Goal: Task Accomplishment & Management: Manage account settings

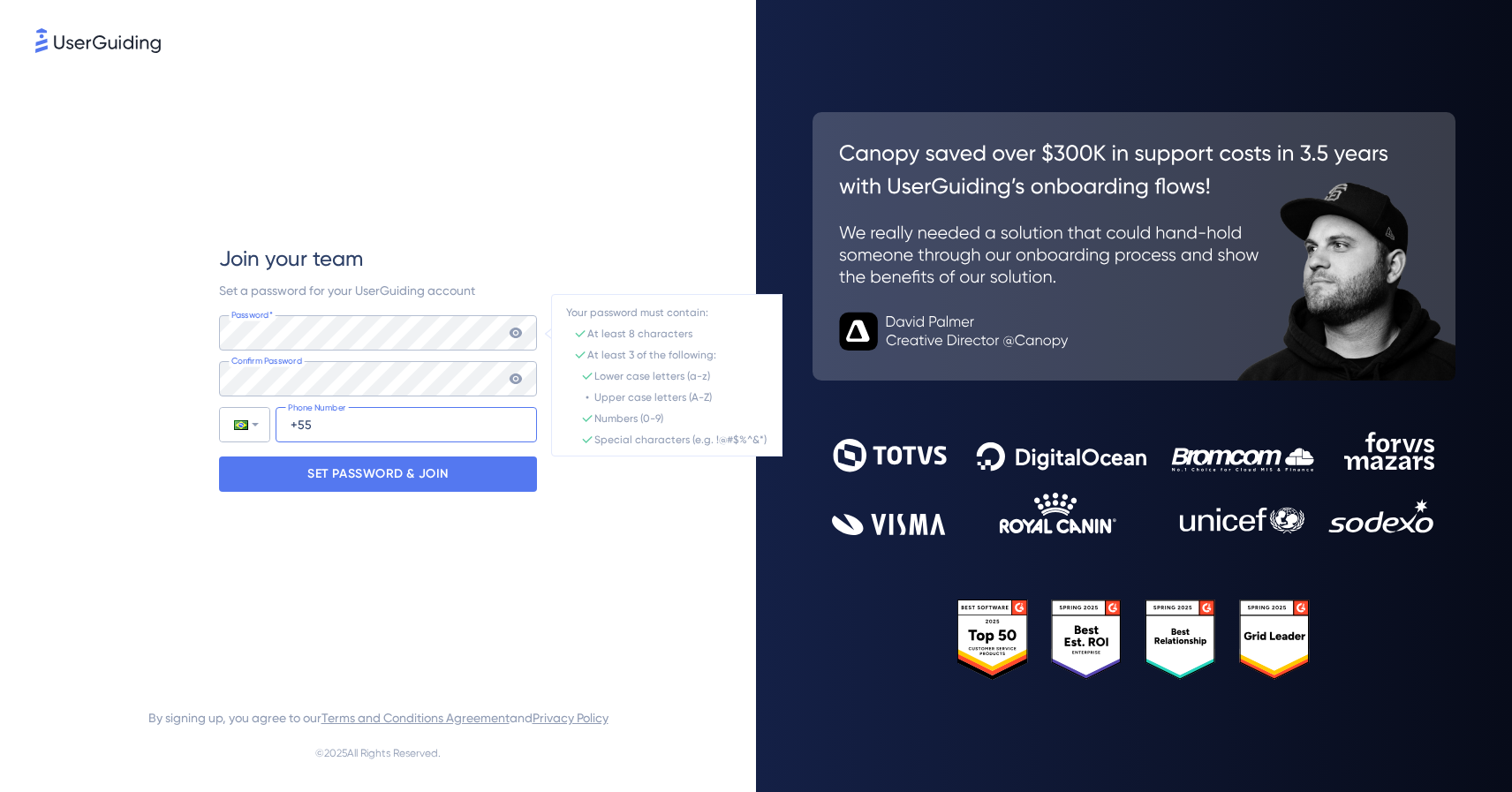
click at [312, 424] on input "+55" at bounding box center [406, 424] width 262 height 35
type input "[PHONE_NUMBER]"
click at [409, 473] on p "SET PASSWORD & JOIN" at bounding box center [378, 474] width 142 height 29
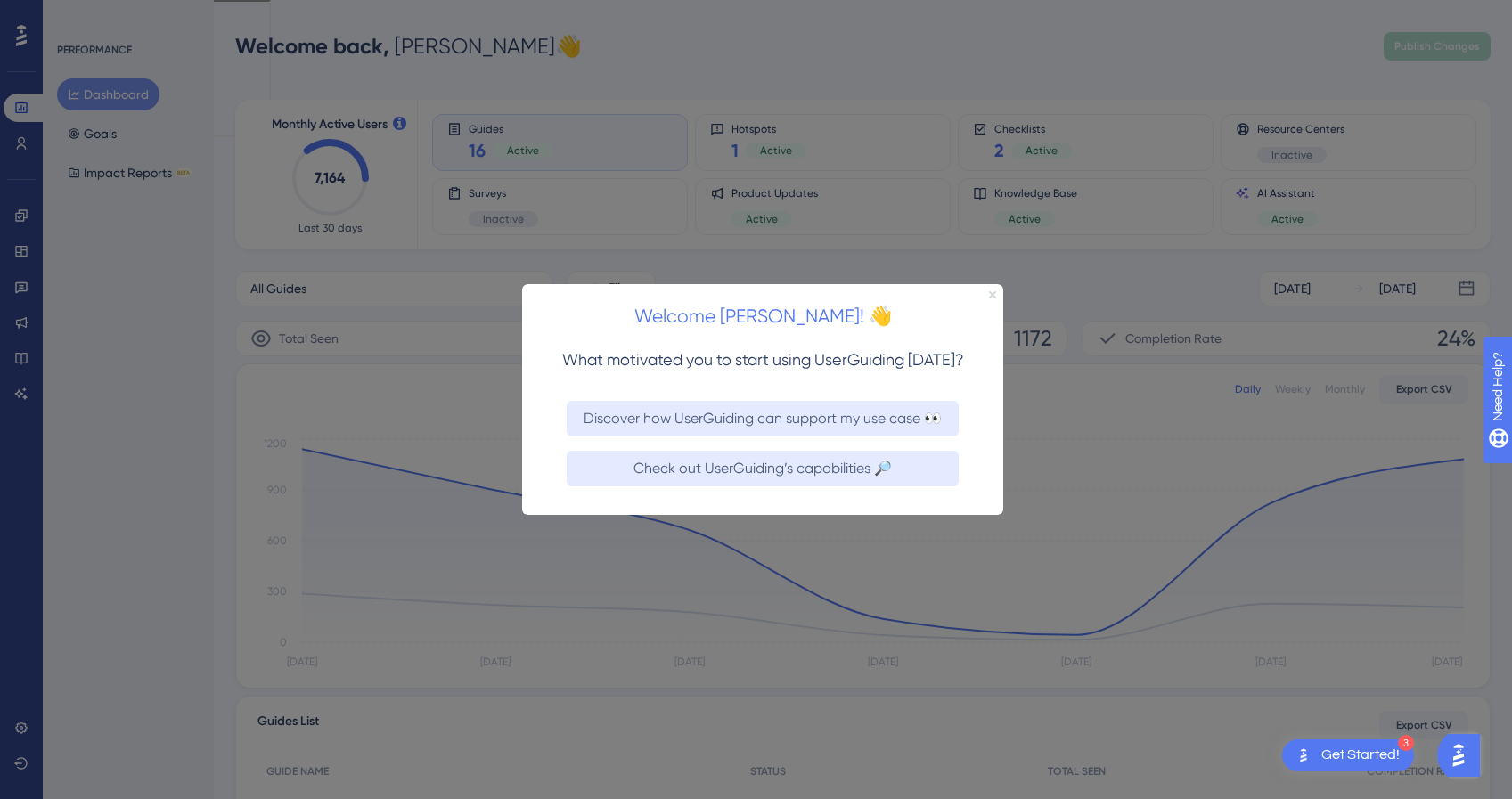
click at [994, 294] on icon "Close Preview" at bounding box center [992, 294] width 7 height 7
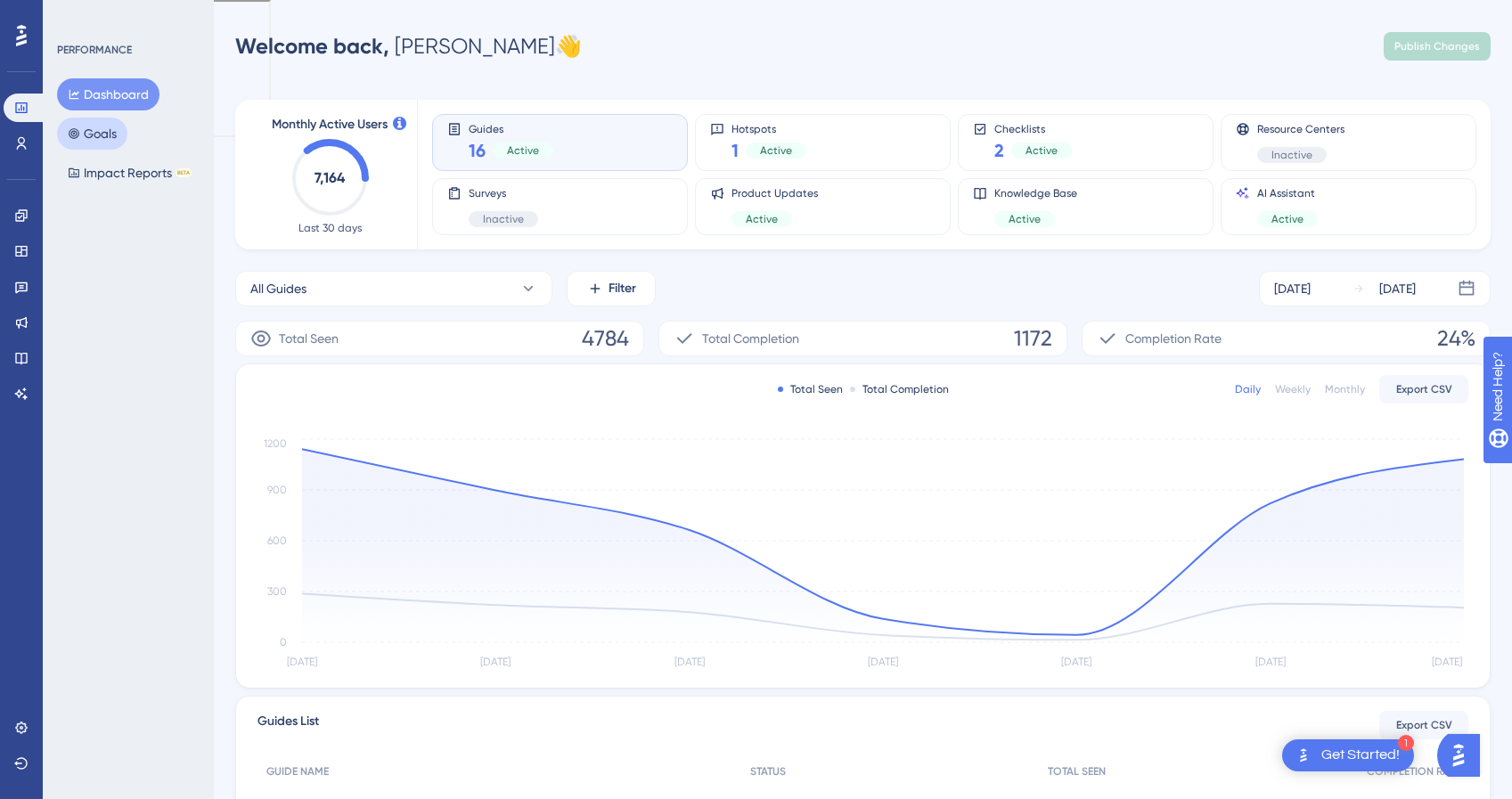
click at [104, 134] on button "Goals" at bounding box center [91, 133] width 70 height 32
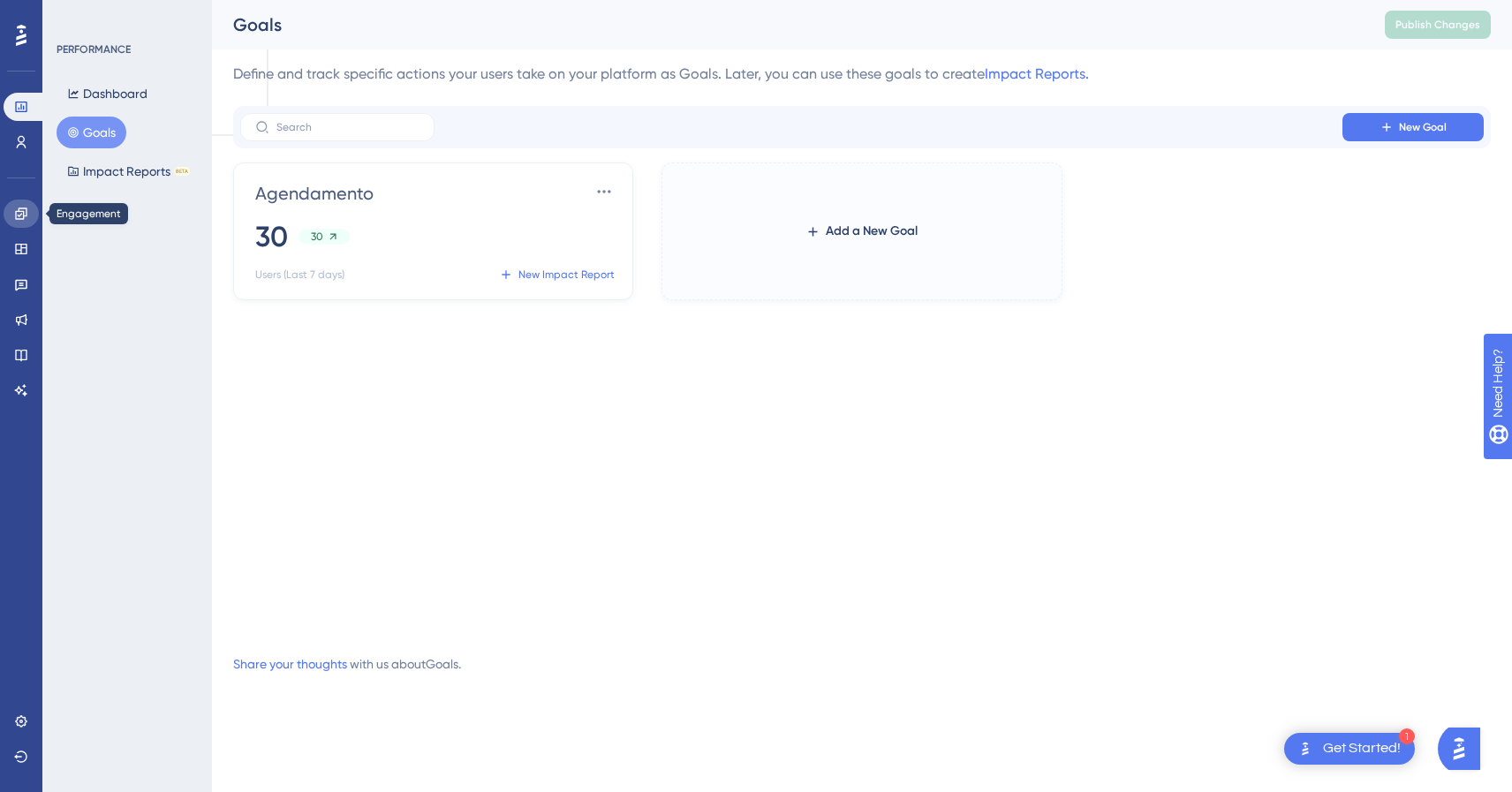
click at [21, 220] on icon at bounding box center [21, 213] width 14 height 14
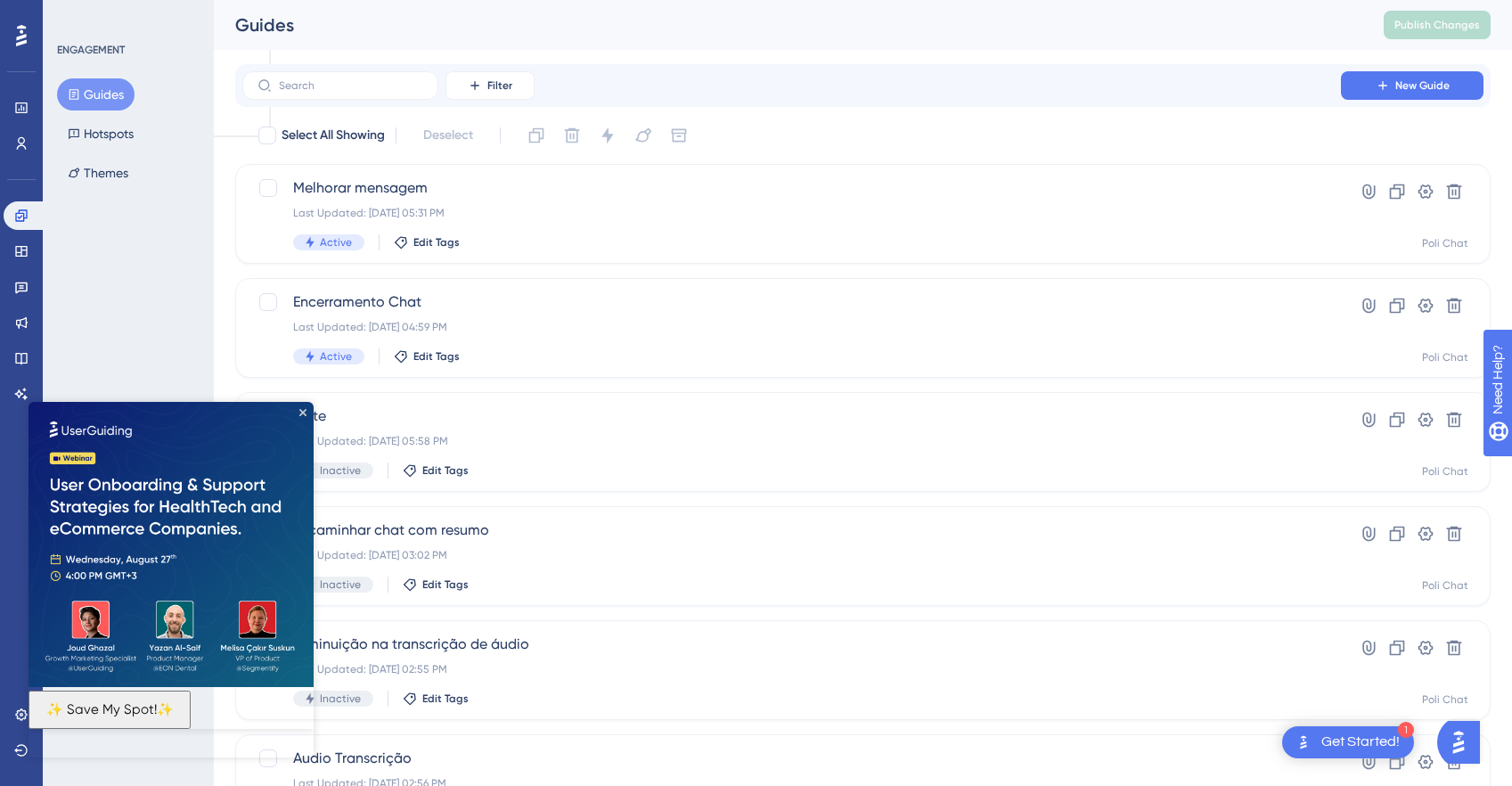
click at [304, 417] on img at bounding box center [171, 544] width 285 height 285
click at [304, 414] on icon "Close Preview" at bounding box center [302, 412] width 7 height 7
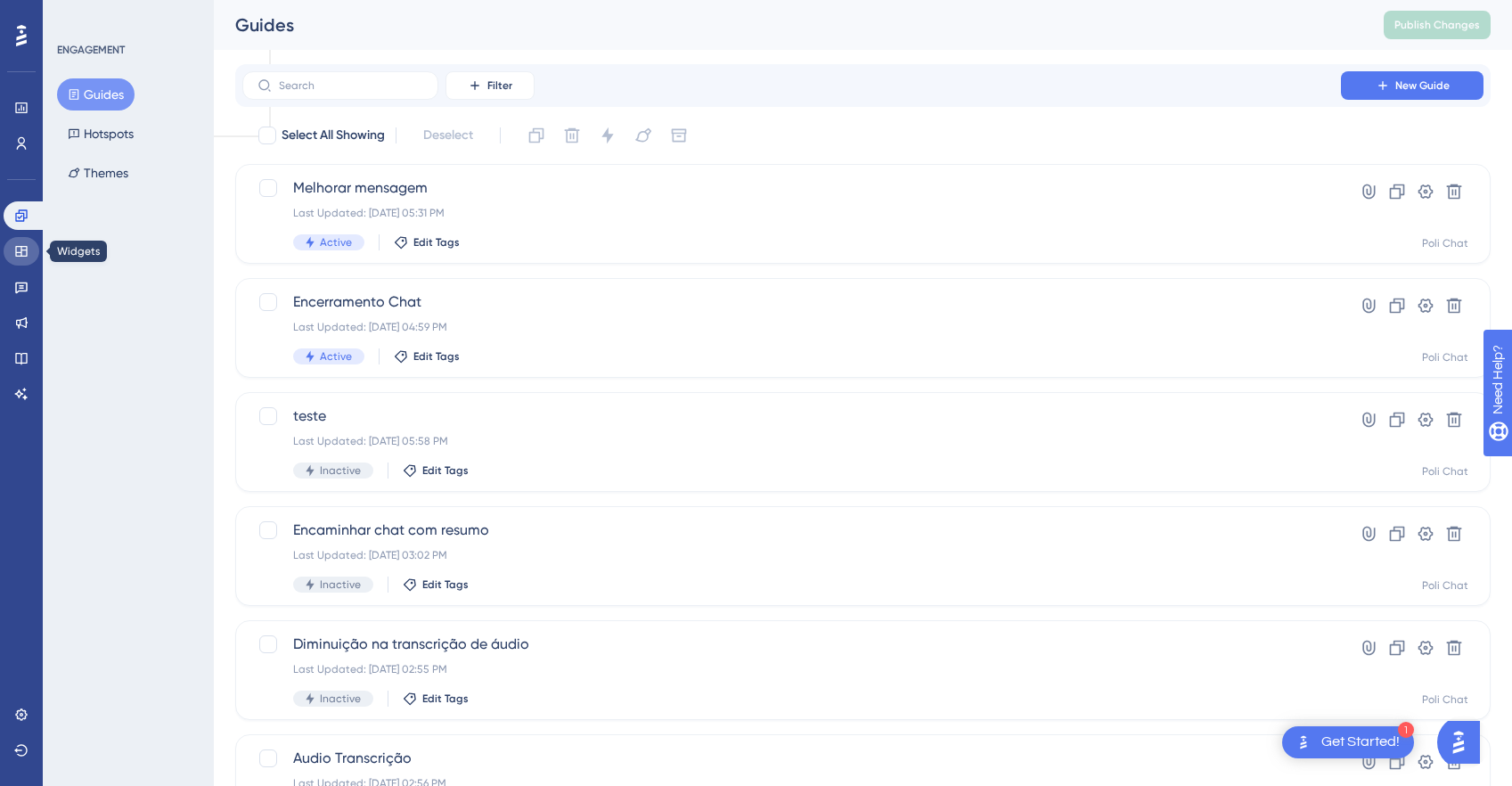
click at [22, 256] on icon at bounding box center [21, 250] width 14 height 14
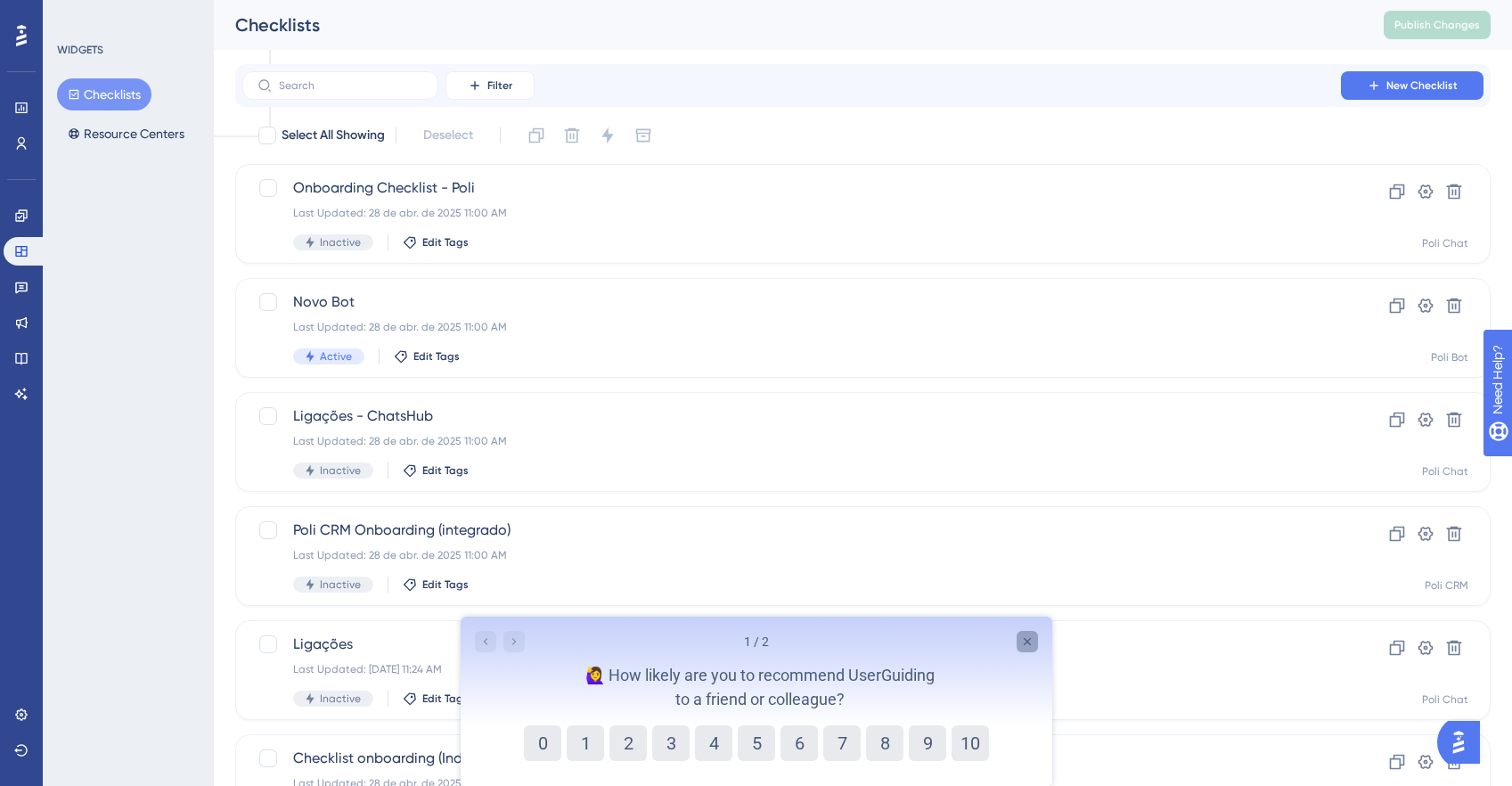
click at [1028, 644] on icon "Close survey" at bounding box center [1026, 641] width 7 height 7
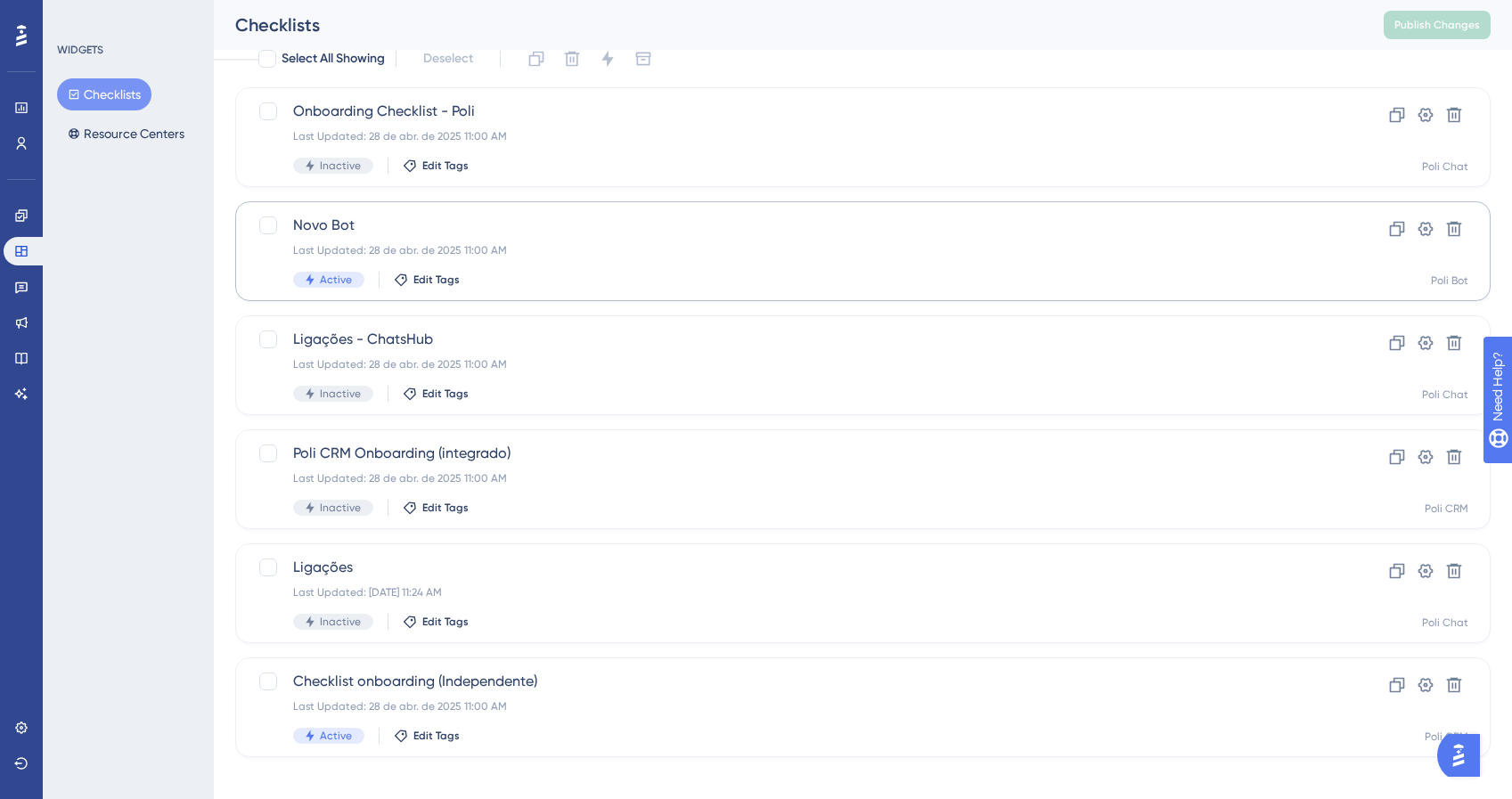
scroll to position [92, 0]
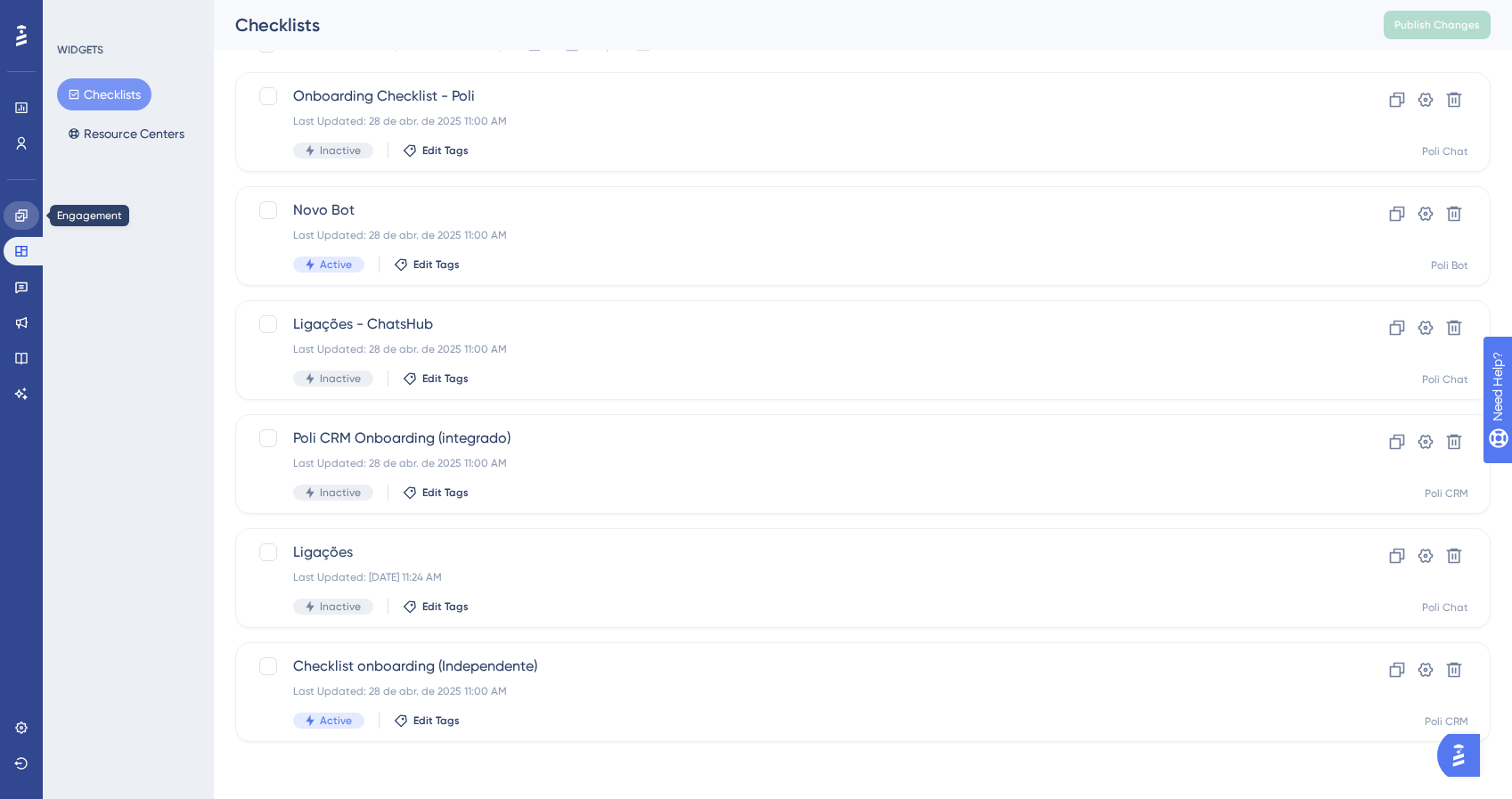
click at [22, 215] on icon at bounding box center [21, 215] width 14 height 14
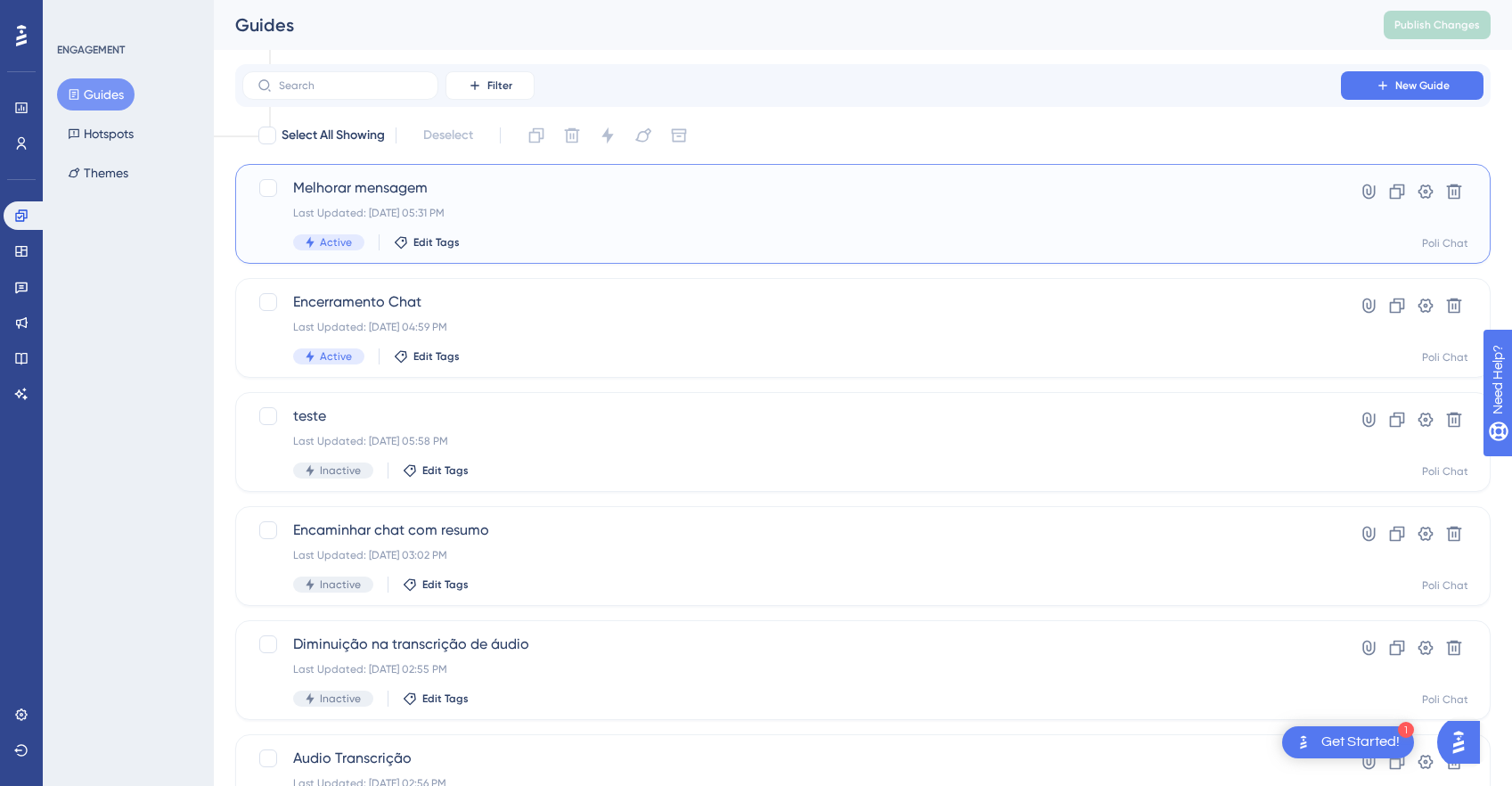
click at [517, 219] on div "Last Updated: [DATE] 05:31 PM" at bounding box center [791, 213] width 997 height 14
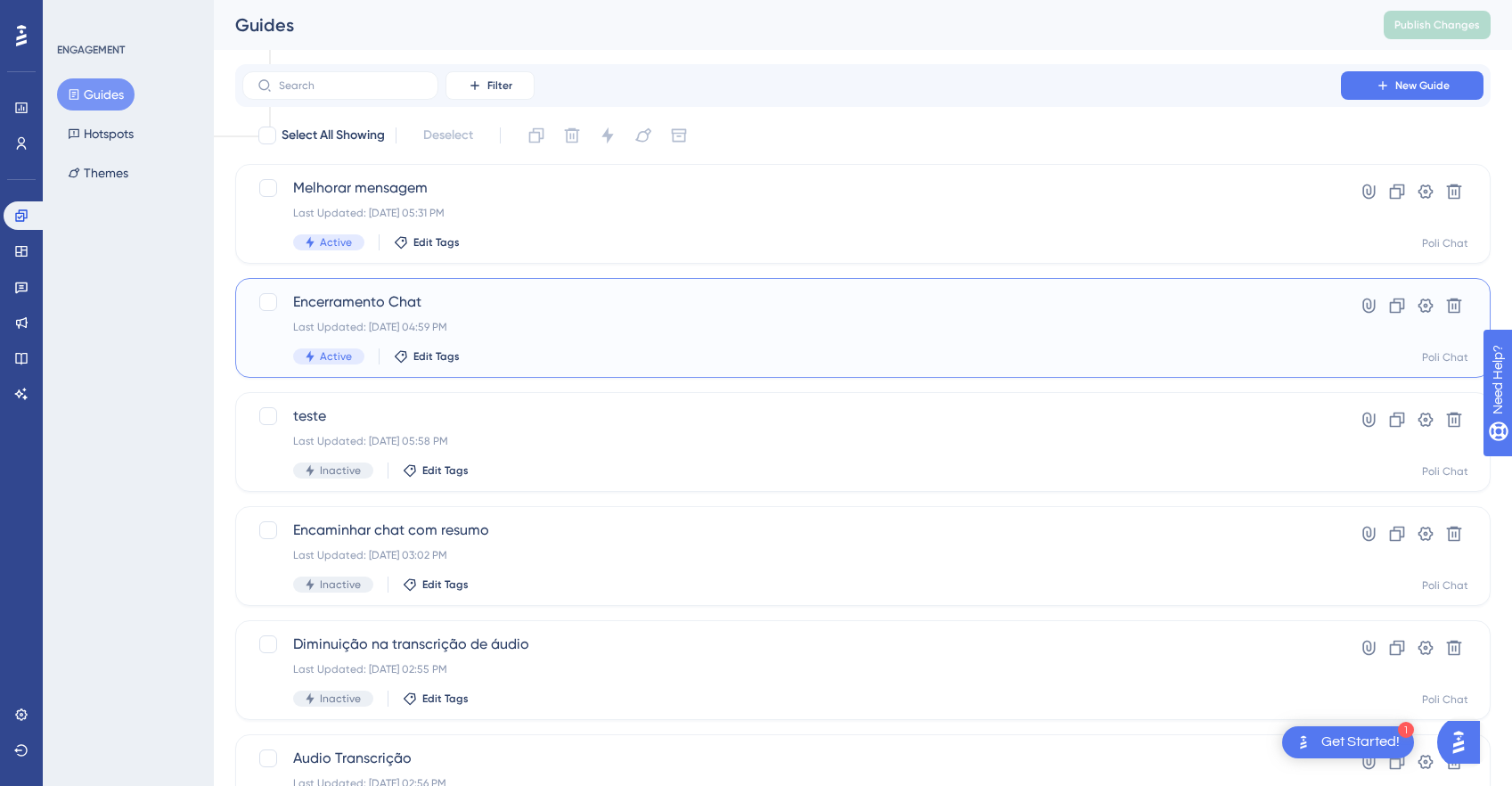
click at [667, 347] on div "Encerramento Chat Last Updated: [DATE] 04:59 PM Active Edit Tags" at bounding box center [791, 328] width 997 height 73
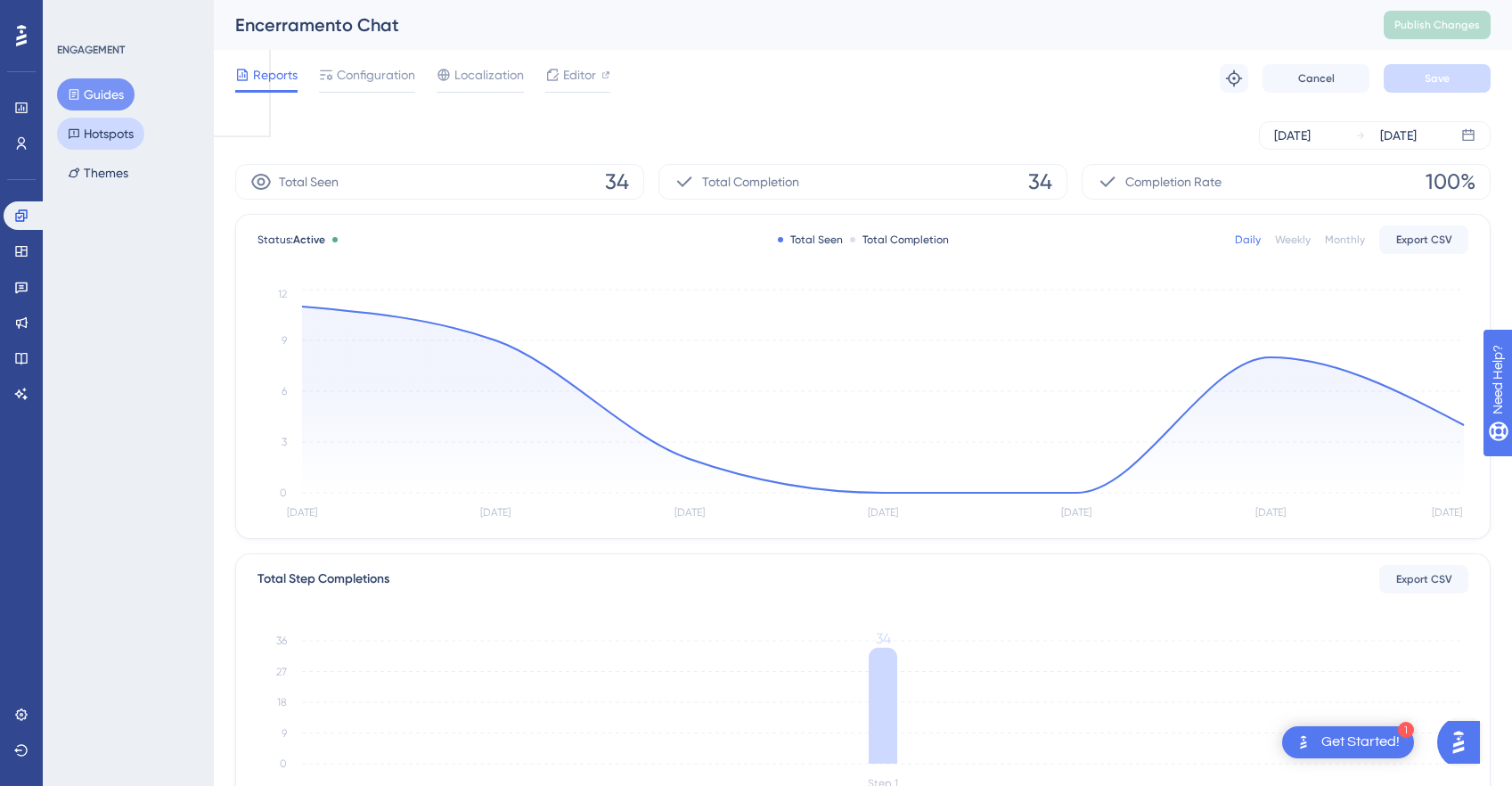
click at [70, 128] on icon at bounding box center [74, 133] width 12 height 12
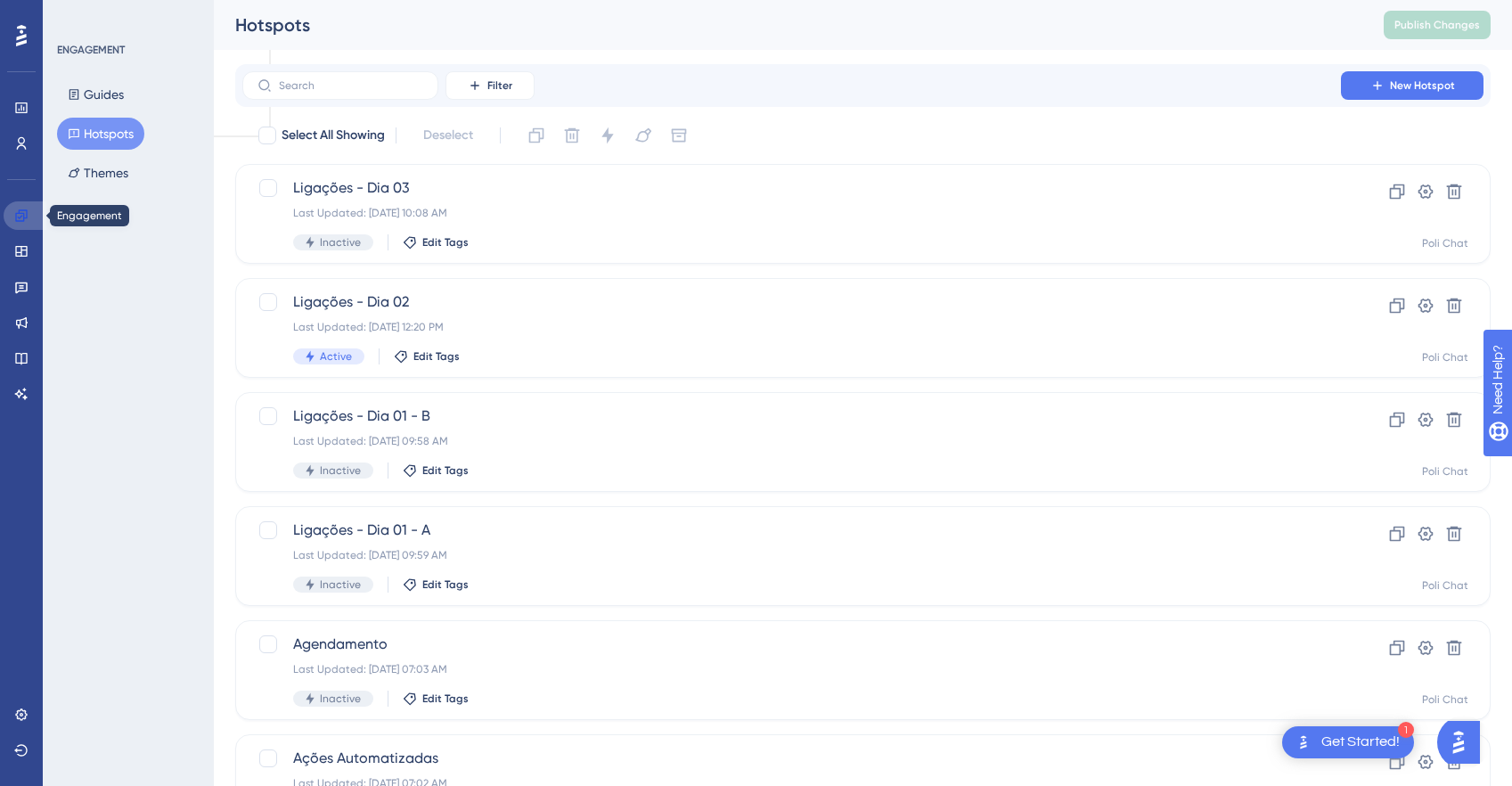
click at [19, 219] on icon at bounding box center [21, 215] width 14 height 14
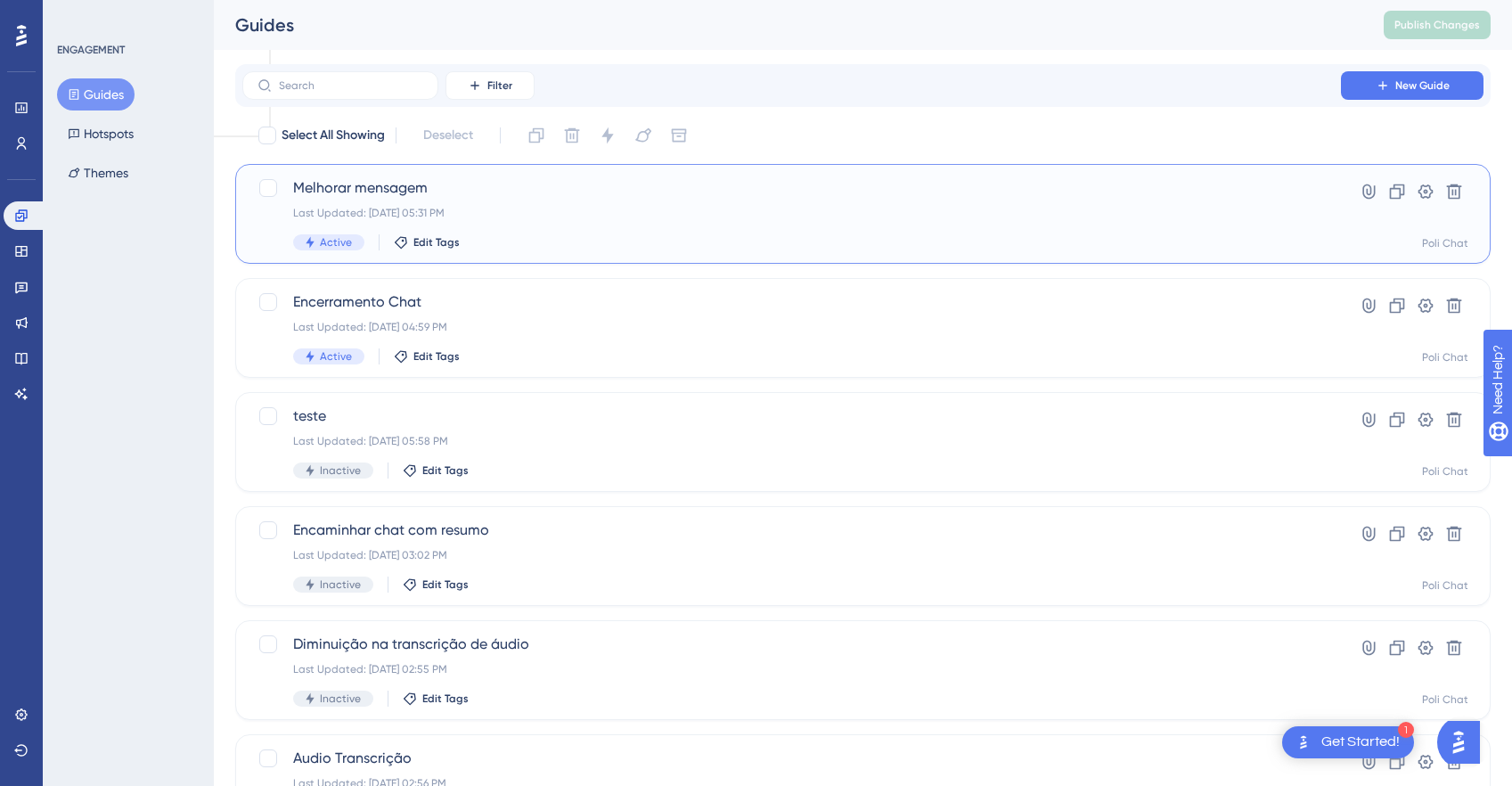
click at [568, 207] on div "Last Updated: [DATE] 05:31 PM" at bounding box center [791, 213] width 997 height 14
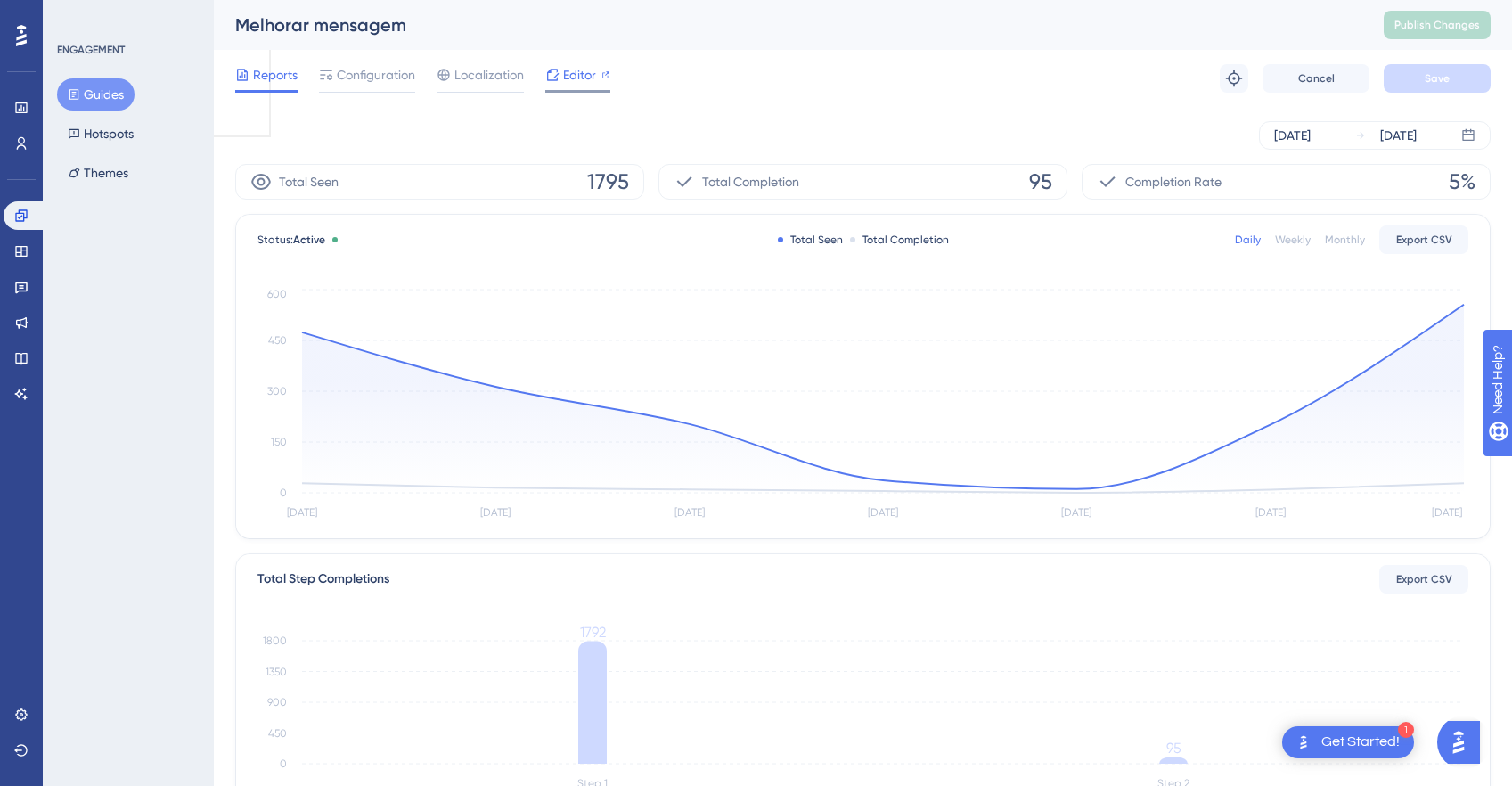
click at [572, 80] on span "Editor" at bounding box center [579, 75] width 33 height 21
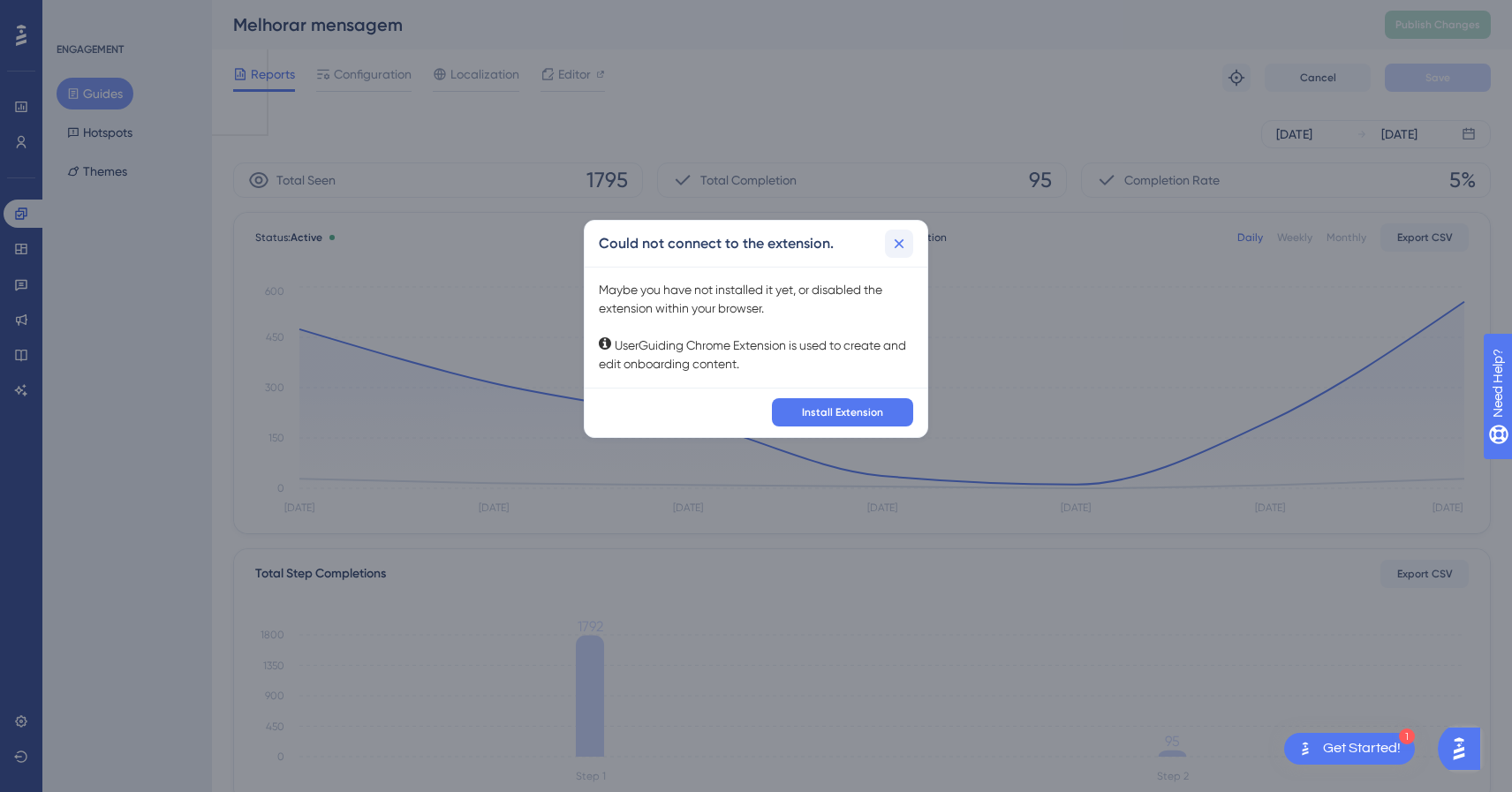
click at [900, 245] on icon at bounding box center [899, 243] width 18 height 18
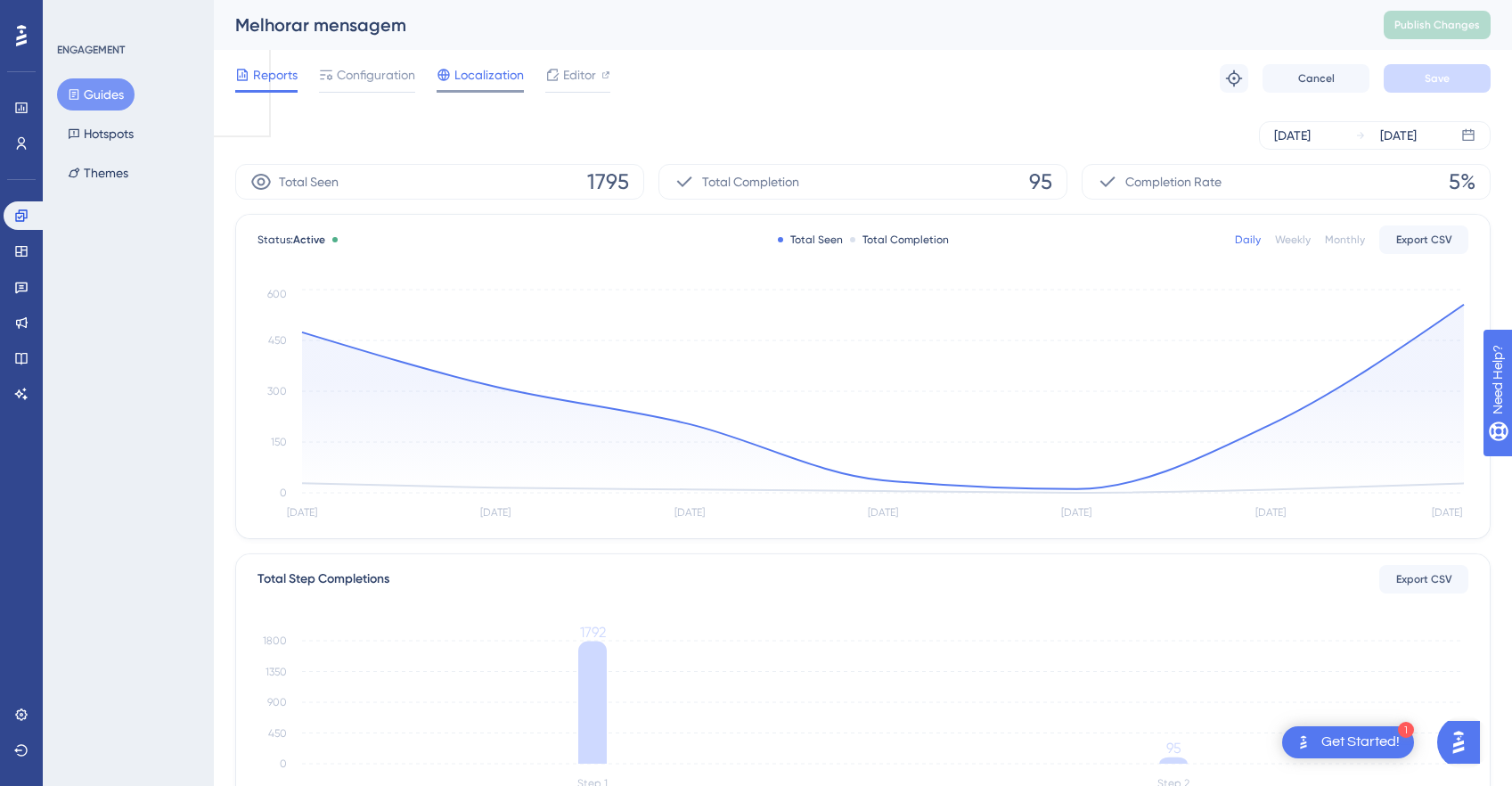
click at [495, 82] on span "Localization" at bounding box center [489, 75] width 69 height 21
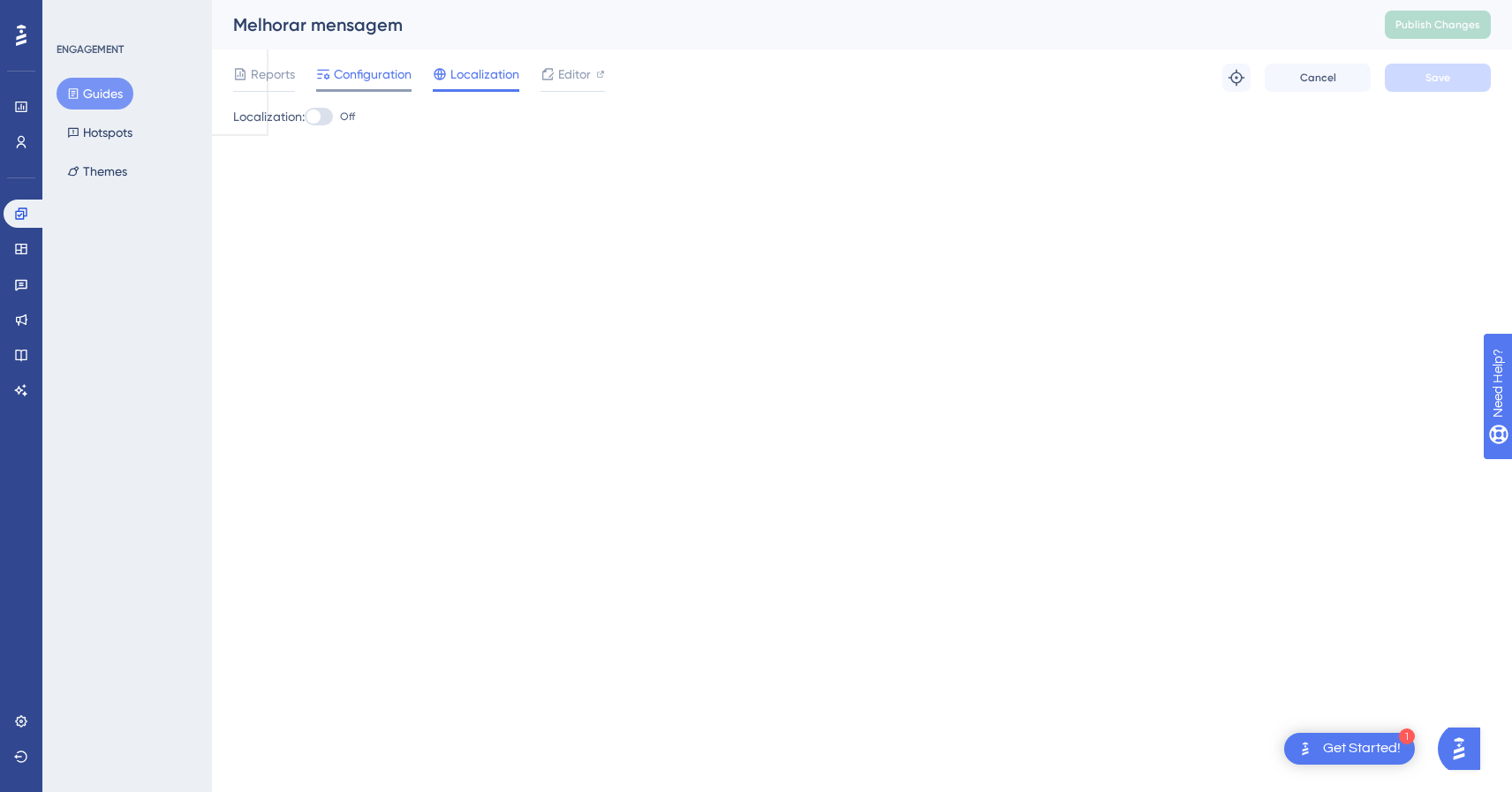
click at [359, 66] on span "Configuration" at bounding box center [373, 74] width 78 height 21
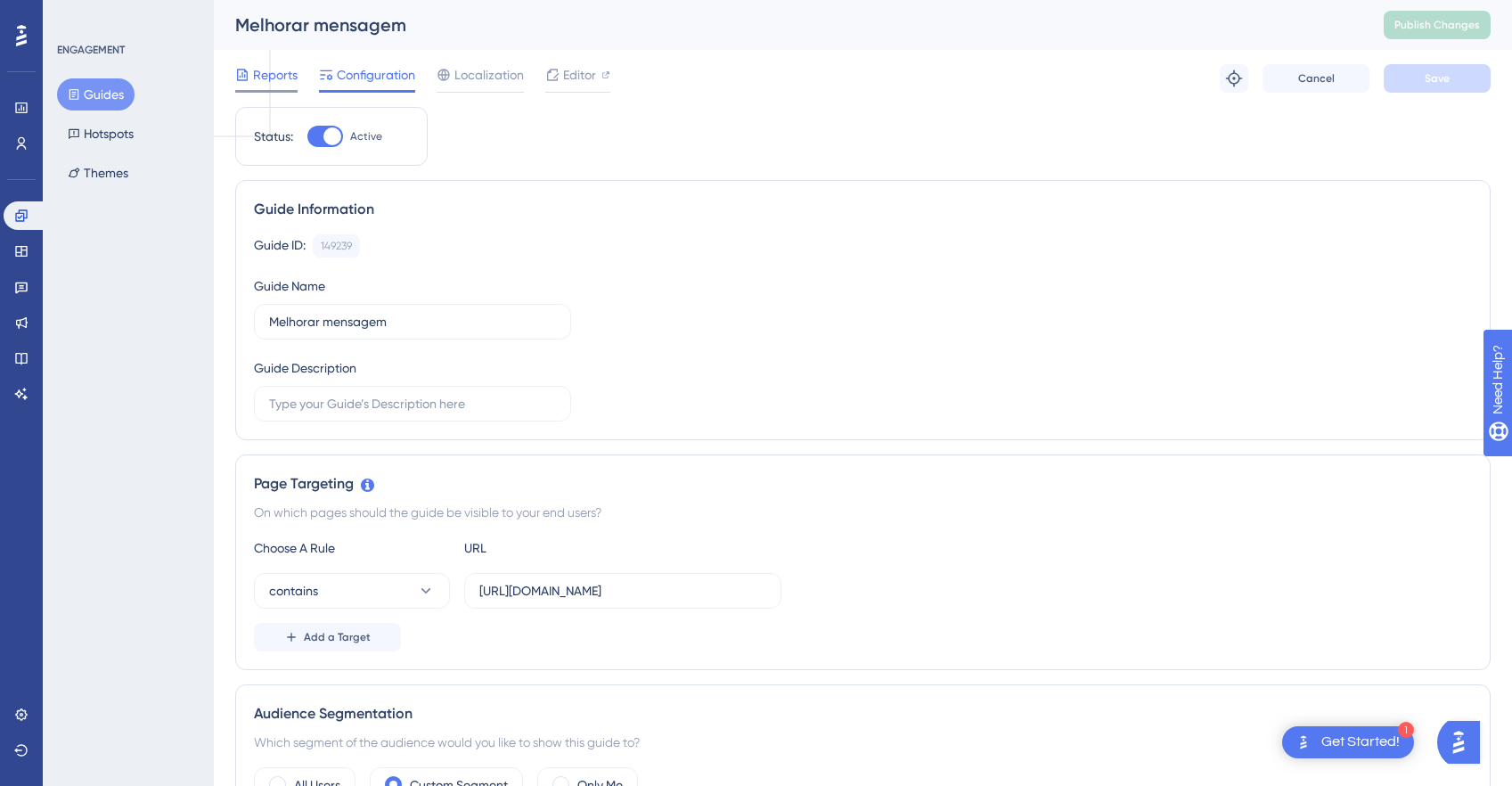
click at [289, 75] on span "Reports" at bounding box center [275, 75] width 44 height 21
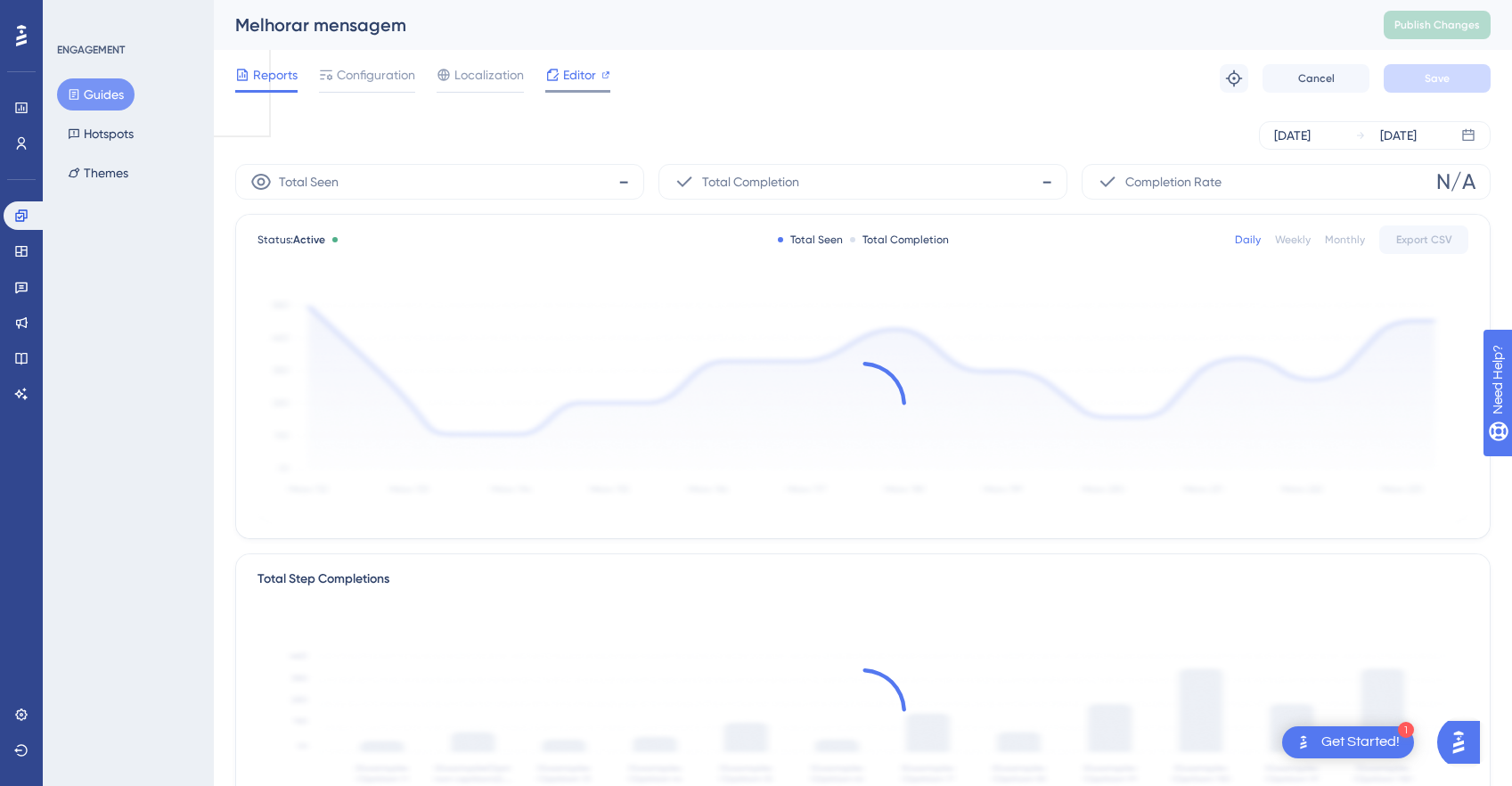
click at [584, 83] on span "Editor" at bounding box center [579, 75] width 33 height 21
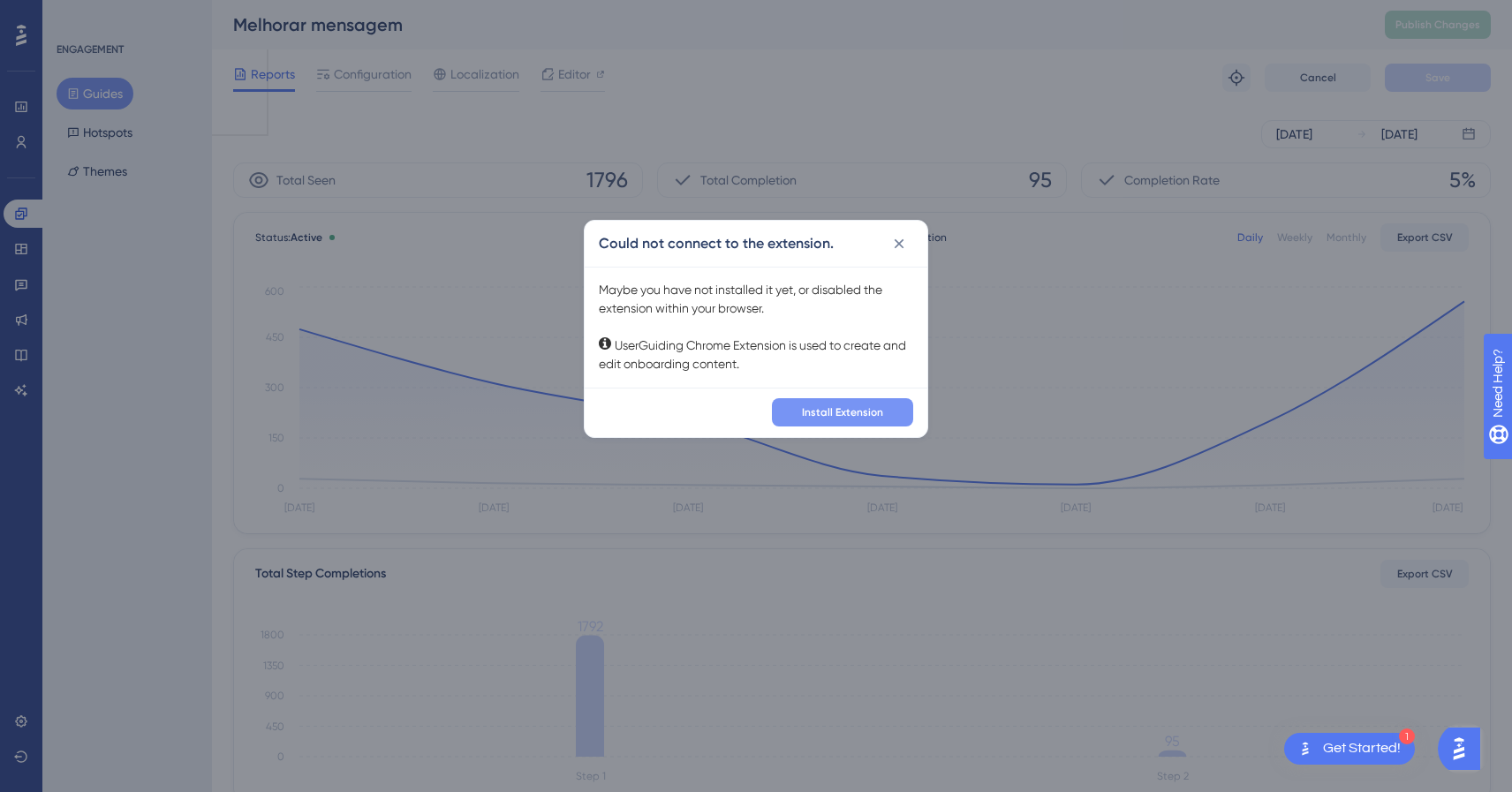
click at [870, 407] on span "Install Extension" at bounding box center [842, 412] width 81 height 14
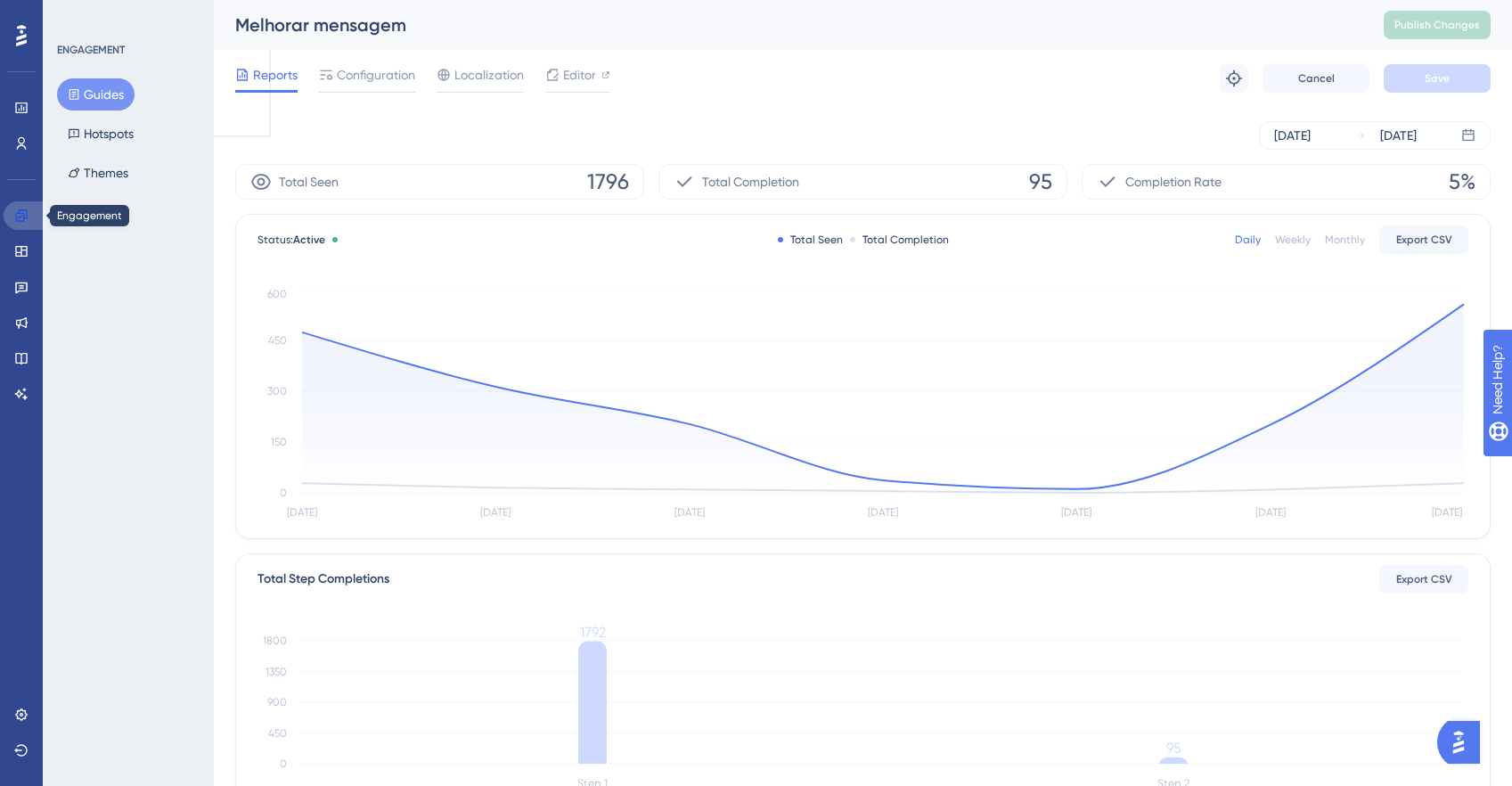
click at [26, 218] on icon at bounding box center [21, 215] width 12 height 12
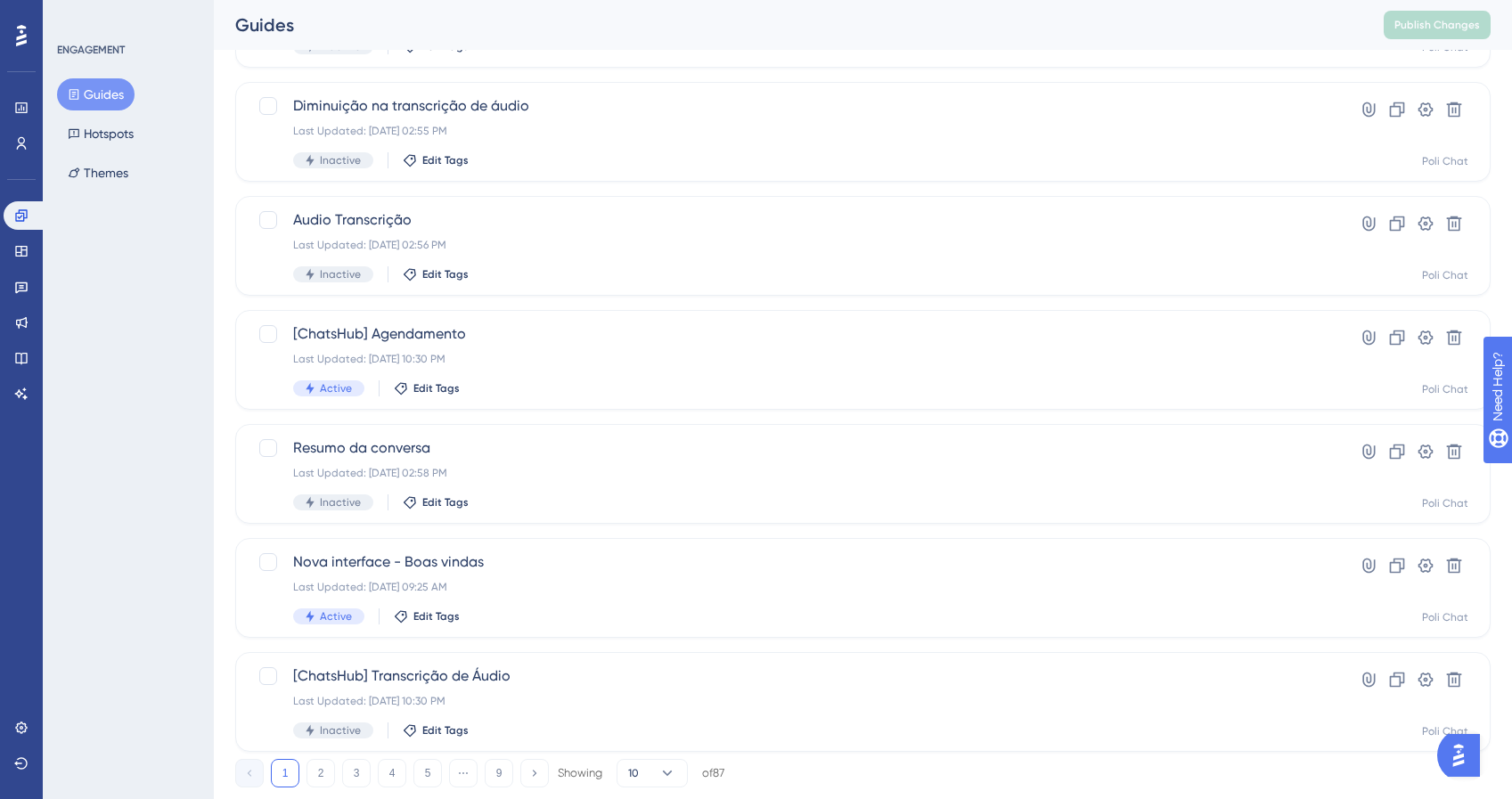
scroll to position [583, 0]
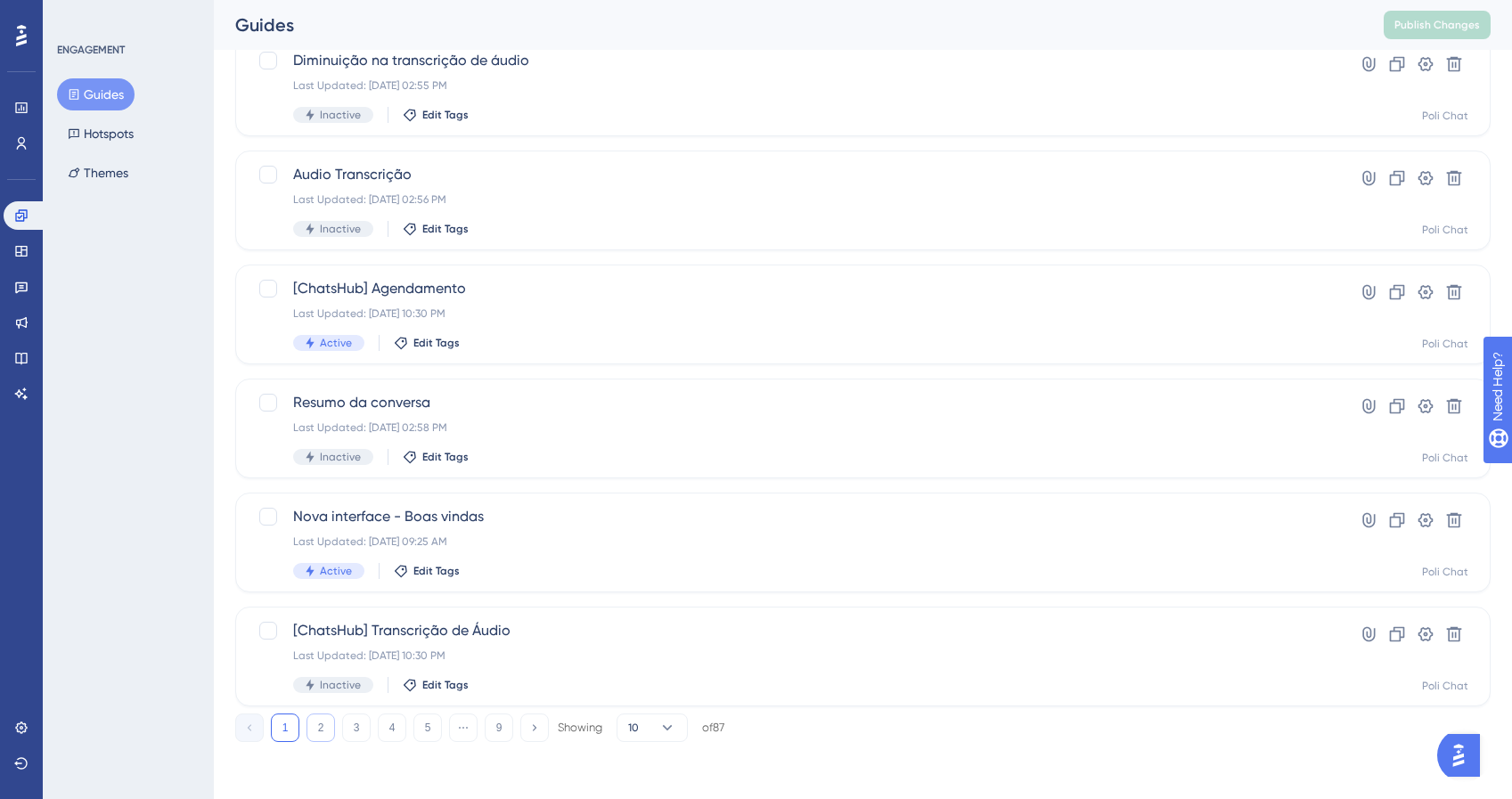
click at [319, 728] on button "2" at bounding box center [321, 728] width 29 height 29
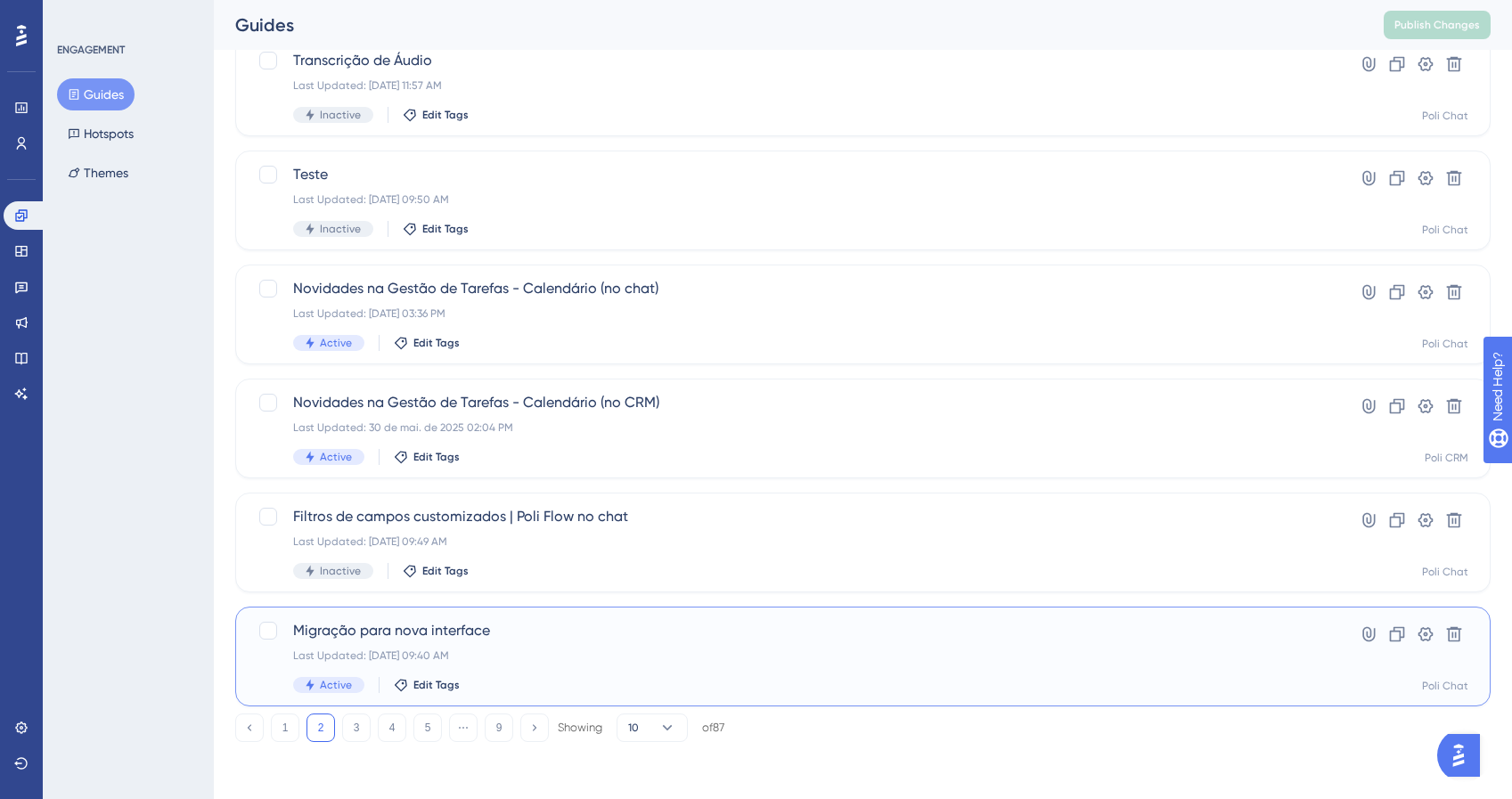
click at [506, 639] on span "Migração para nova interface" at bounding box center [791, 630] width 997 height 21
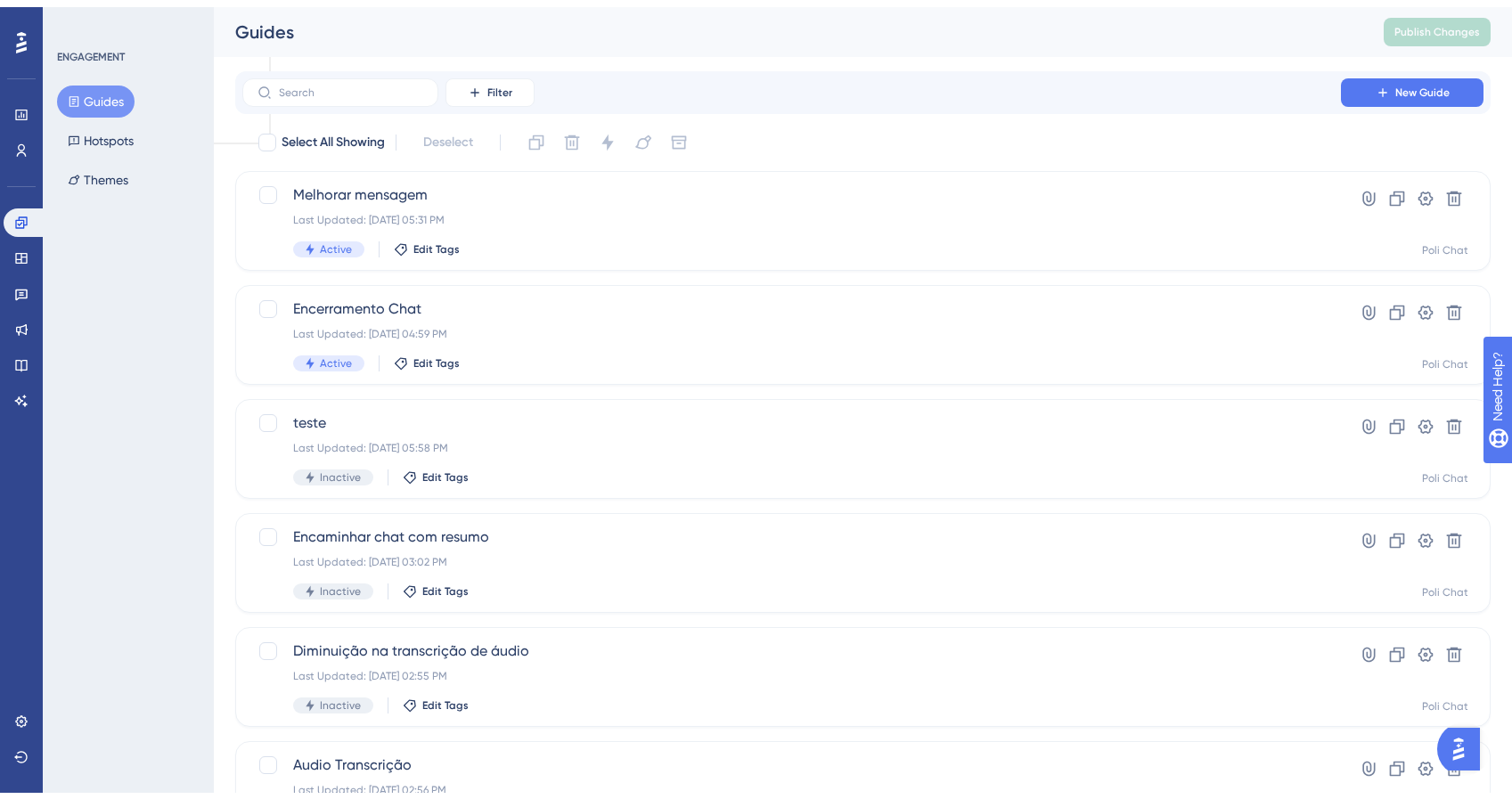
scroll to position [583, 0]
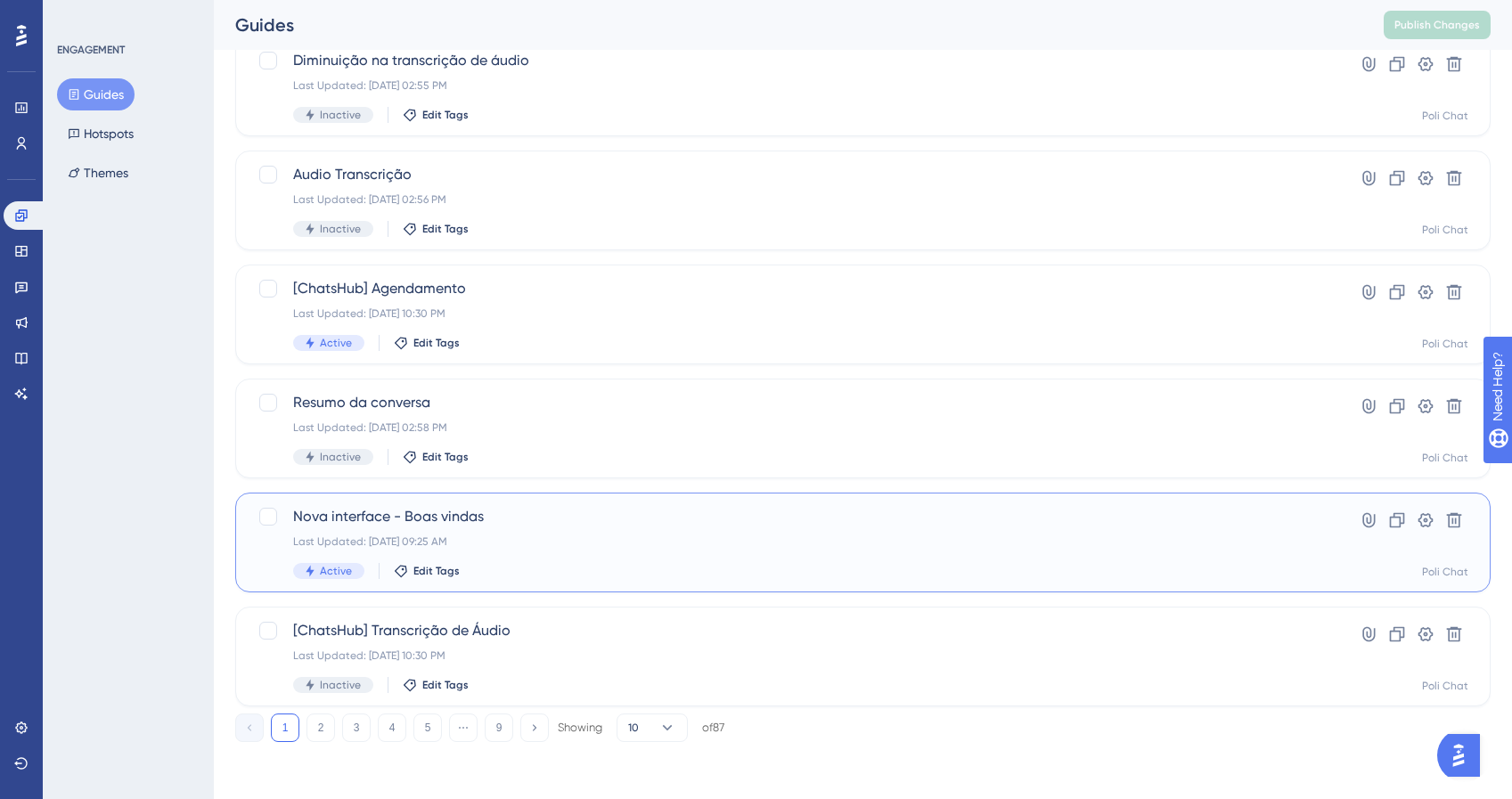
click at [666, 538] on div "Last Updated: [DATE] 09:25 AM" at bounding box center [791, 541] width 997 height 14
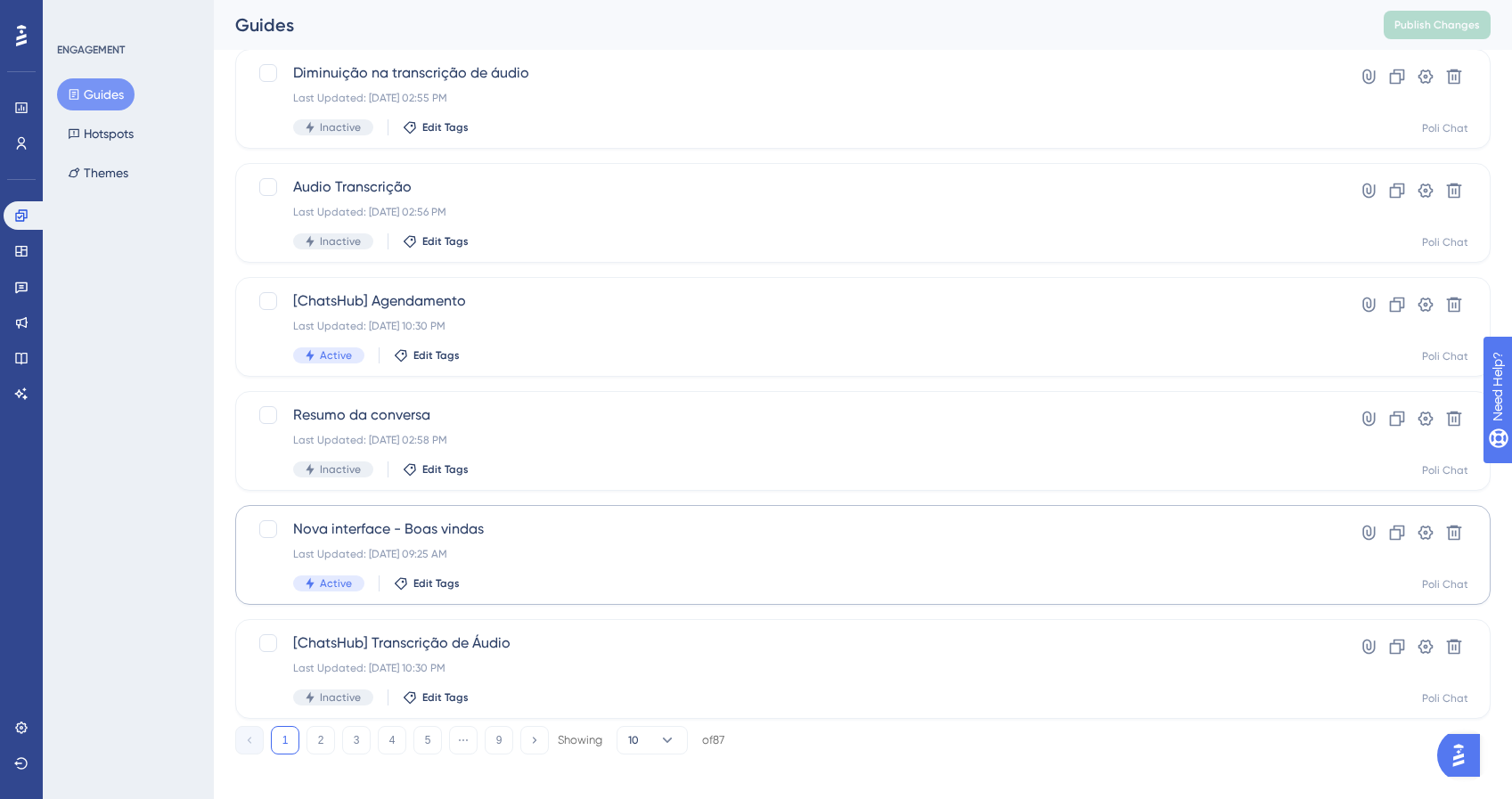
scroll to position [583, 0]
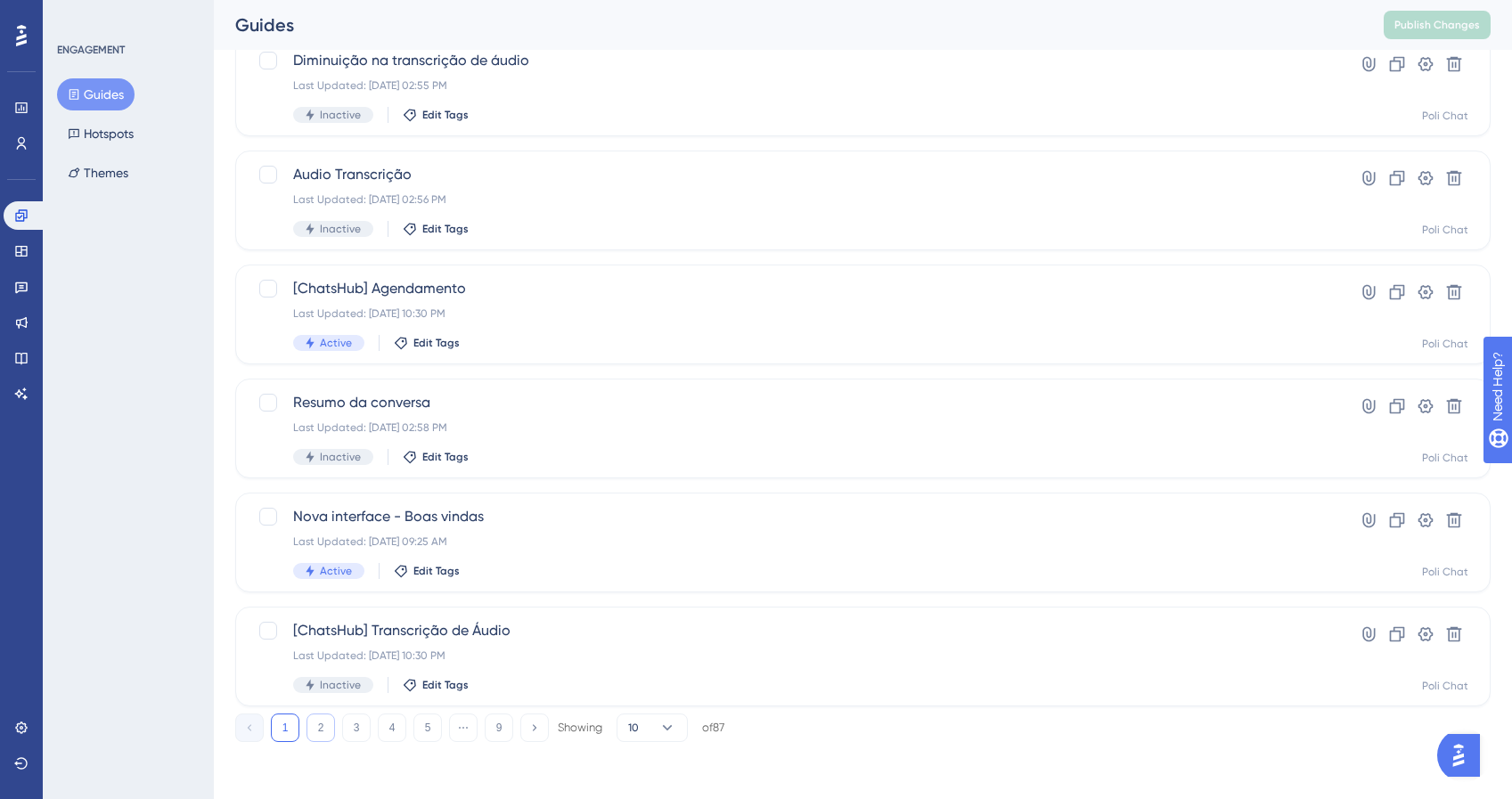
click at [325, 723] on button "2" at bounding box center [321, 728] width 29 height 29
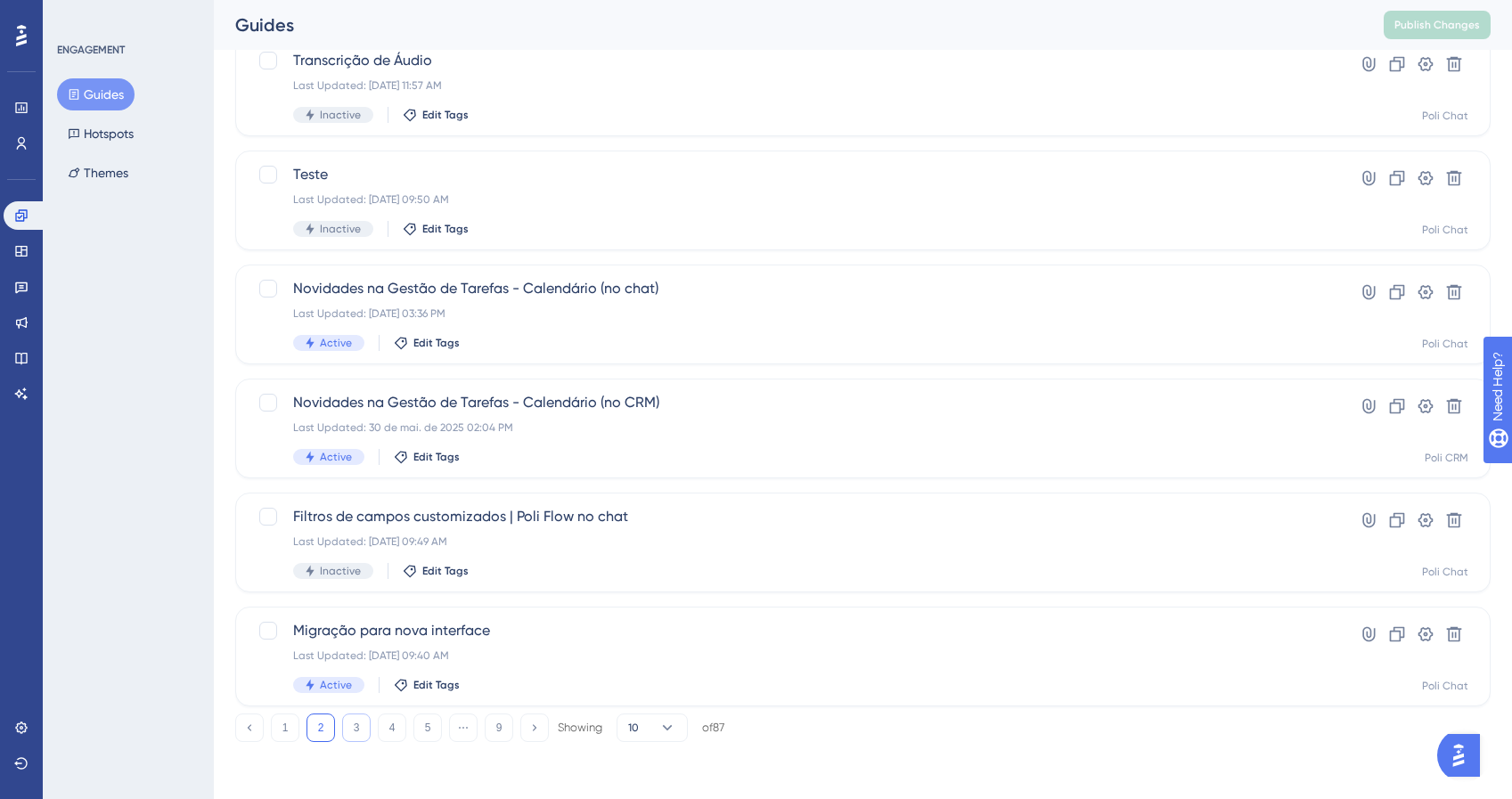
click at [359, 738] on button "3" at bounding box center [357, 728] width 29 height 29
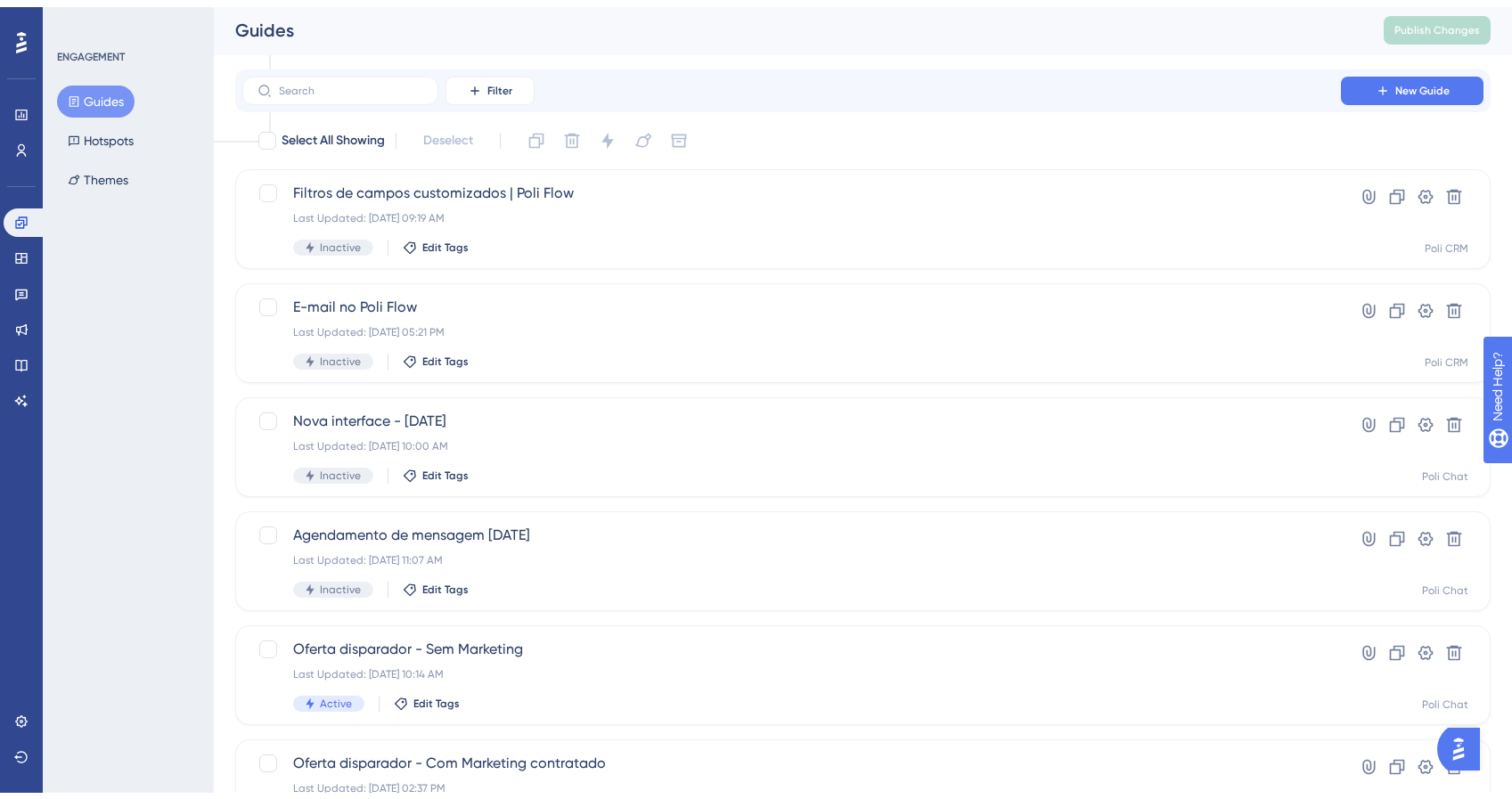
scroll to position [0, 0]
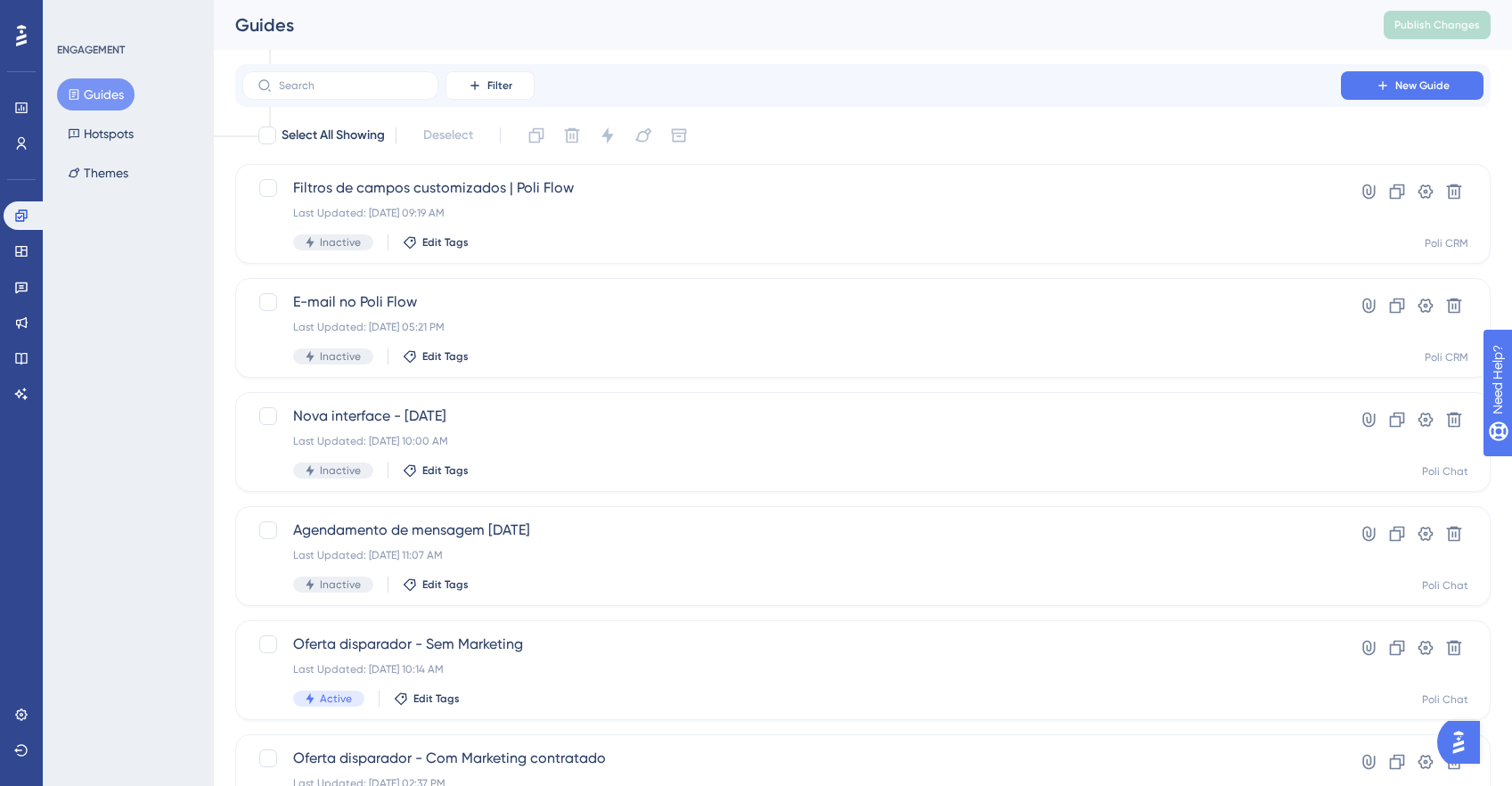
click at [14, 38] on div at bounding box center [21, 36] width 29 height 29
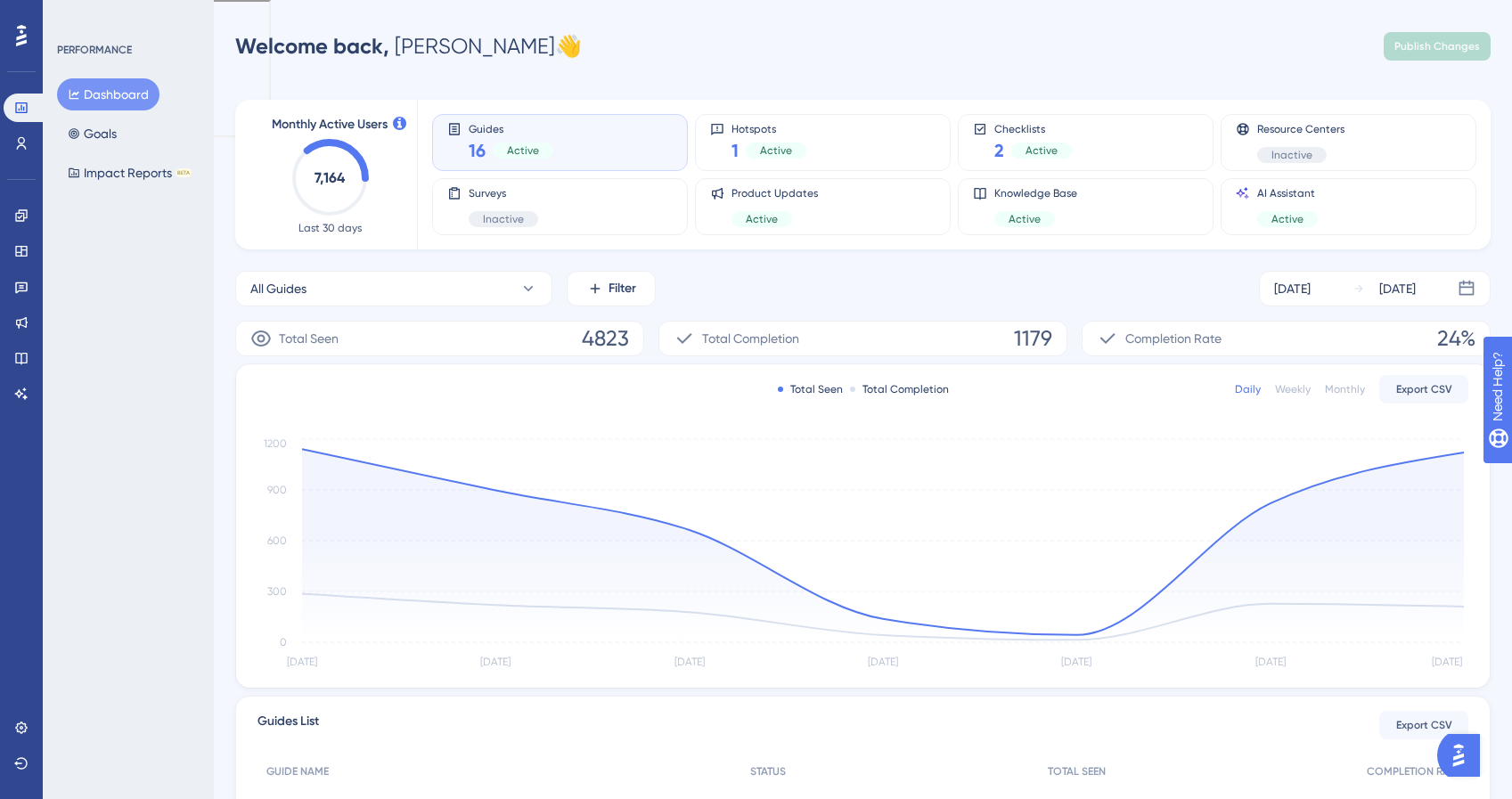
click at [21, 34] on icon at bounding box center [21, 35] width 11 height 21
